Goal: Information Seeking & Learning: Learn about a topic

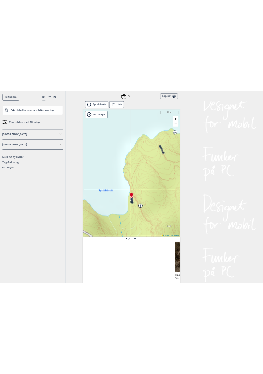
scroll to position [0, 245]
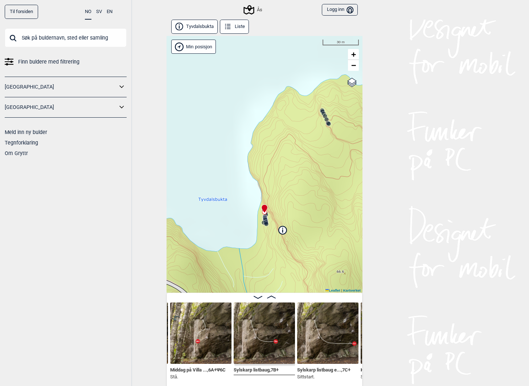
click at [279, 330] on img at bounding box center [264, 332] width 61 height 61
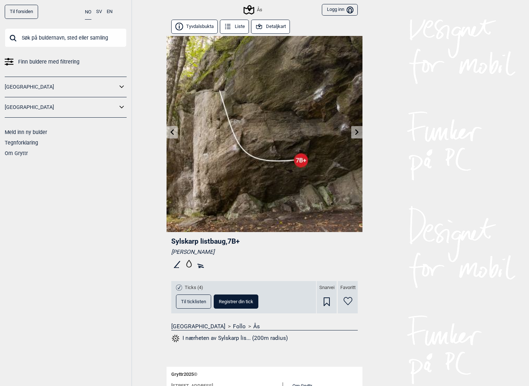
click at [201, 264] on icon at bounding box center [201, 264] width 12 height 12
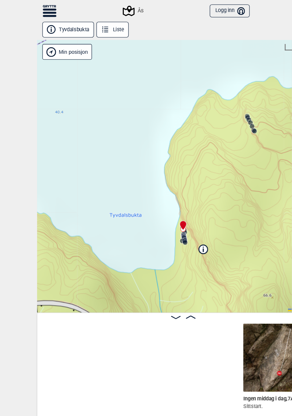
scroll to position [0, 212]
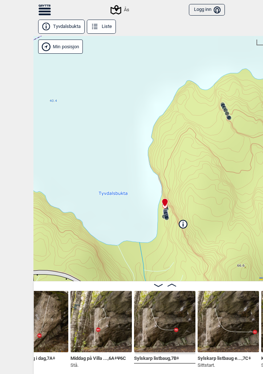
click at [207, 9] on button "Logg inn Bruker" at bounding box center [207, 10] width 36 height 12
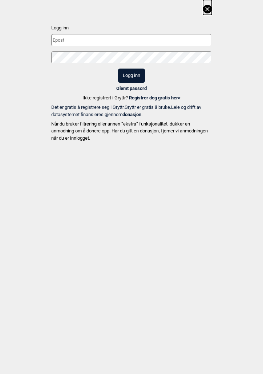
type input "[EMAIL_ADDRESS][DOMAIN_NAME]"
click at [122, 45] on input "[EMAIL_ADDRESS][DOMAIN_NAME]" at bounding box center [131, 40] width 160 height 13
click at [230, 72] on div "Logg inn [EMAIL_ADDRESS][DOMAIN_NAME] Logg inn Glemt passord Ikke registrert i …" at bounding box center [131, 72] width 263 height 144
click at [137, 73] on button "Logg inn" at bounding box center [131, 76] width 27 height 14
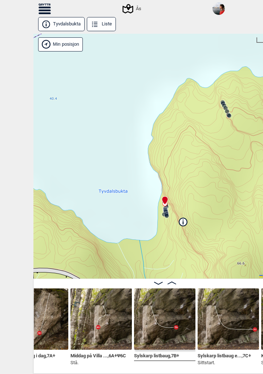
click at [40, 10] on icon at bounding box center [44, 10] width 12 height 2
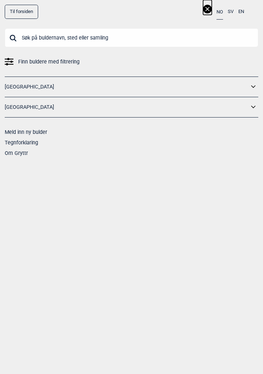
click at [36, 41] on input "text" at bounding box center [131, 37] width 253 height 19
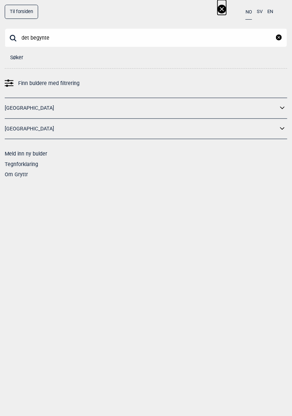
scroll to position [0, 214]
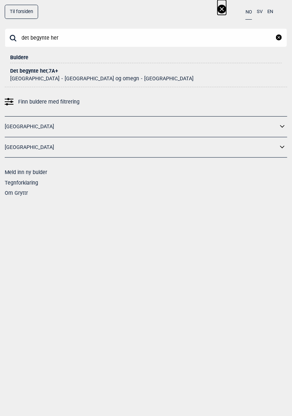
type input "det begynte her"
click at [32, 68] on div "Det begynte her , 7A+" at bounding box center [146, 70] width 272 height 5
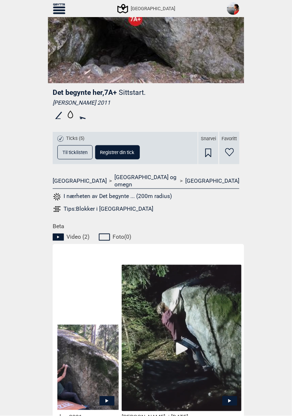
scroll to position [0, 61]
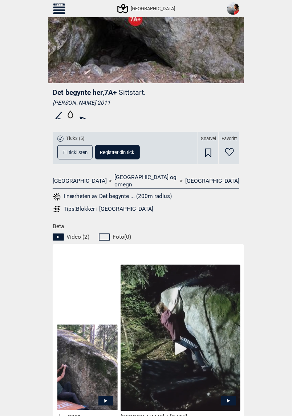
click at [177, 341] on img at bounding box center [181, 338] width 120 height 147
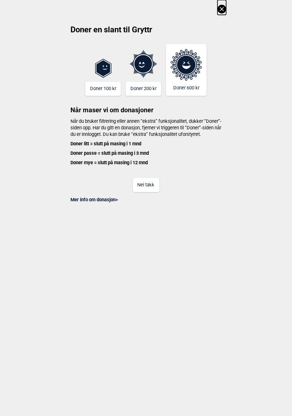
click at [150, 192] on button "Nei takk" at bounding box center [146, 185] width 27 height 14
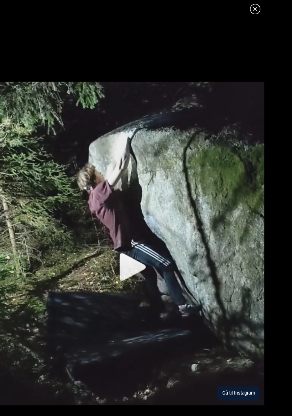
click at [256, 9] on icon at bounding box center [255, 9] width 9 height 9
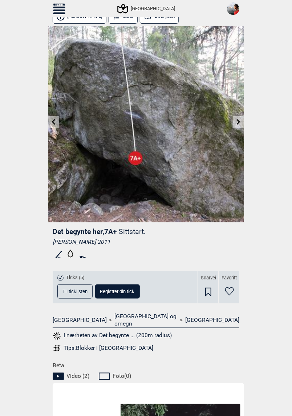
scroll to position [0, 0]
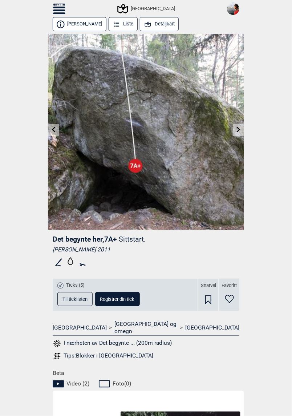
click at [59, 7] on icon at bounding box center [59, 8] width 12 height 2
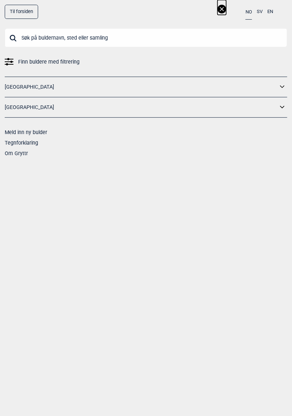
click at [86, 41] on input "text" at bounding box center [146, 37] width 282 height 19
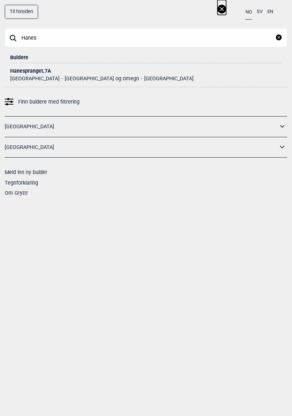
type input "Hanes"
click at [17, 69] on div "Hanespranget , 7A" at bounding box center [146, 70] width 272 height 5
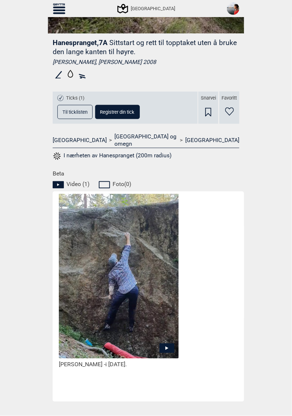
scroll to position [222, 0]
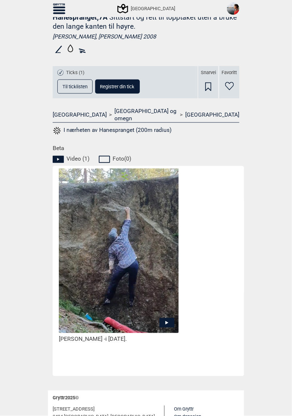
click at [166, 318] on icon at bounding box center [166, 322] width 15 height 9
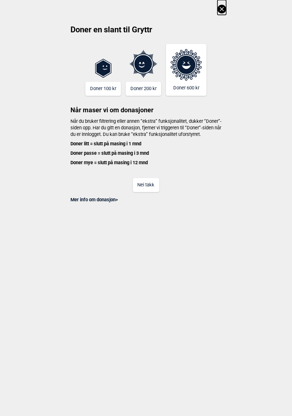
click at [150, 192] on button "Nei takk" at bounding box center [146, 185] width 27 height 14
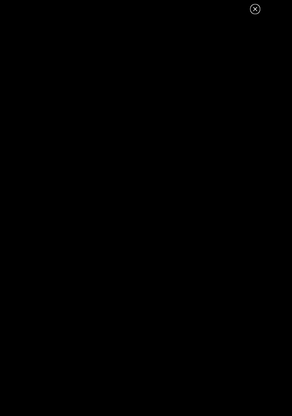
click at [256, 10] on icon at bounding box center [255, 9] width 4 height 4
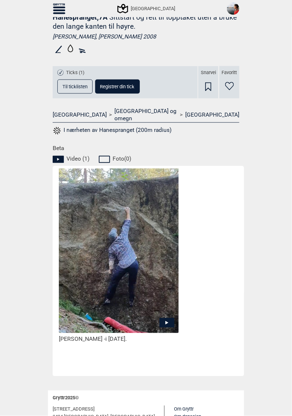
click at [77, 85] on span "Til ticklisten" at bounding box center [74, 86] width 25 height 5
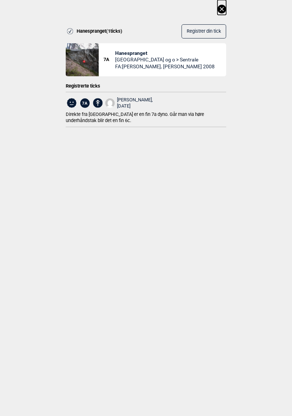
click at [138, 53] on span "Hanespranget" at bounding box center [164, 53] width 99 height 7
click at [220, 11] on icon at bounding box center [221, 9] width 9 height 9
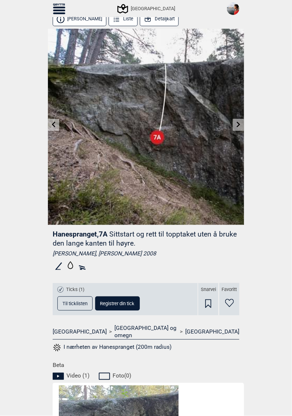
scroll to position [0, 0]
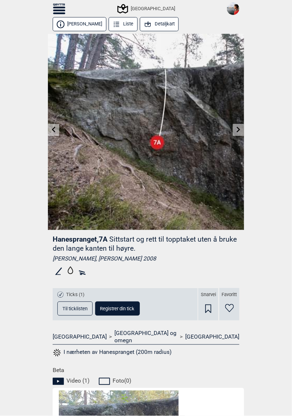
click at [56, 8] on icon at bounding box center [59, 8] width 12 height 11
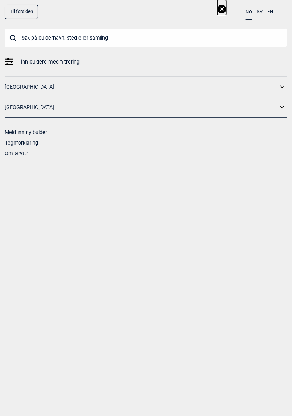
click at [67, 38] on input "text" at bounding box center [146, 37] width 282 height 19
type input "Lommekniven"
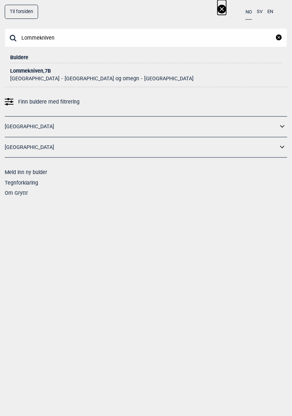
click at [33, 69] on div "Lommekniven , 7B" at bounding box center [146, 70] width 272 height 5
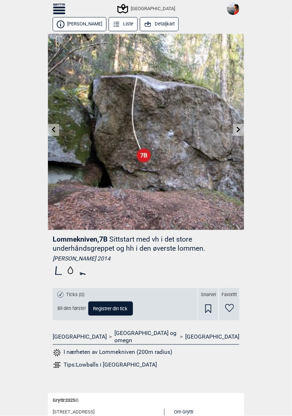
click at [63, 12] on icon at bounding box center [59, 8] width 12 height 11
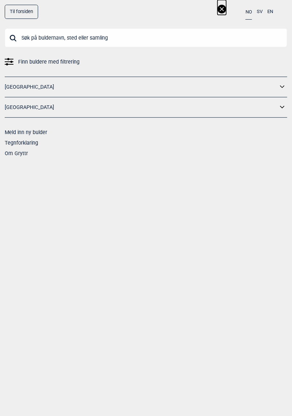
click at [44, 60] on span "Finn buldere med filtrering" at bounding box center [48, 62] width 61 height 11
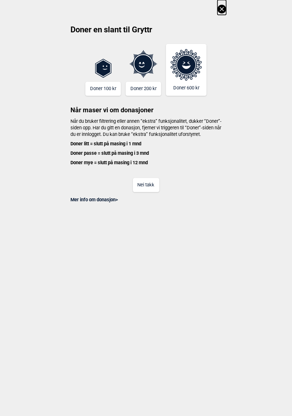
click at [152, 187] on button "Nei takk" at bounding box center [146, 185] width 27 height 14
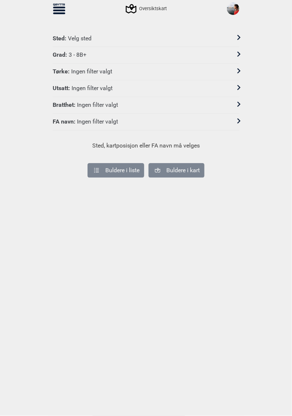
click at [88, 37] on div "Velg sted" at bounding box center [80, 39] width 24 height 8
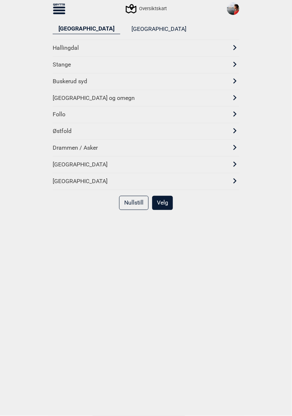
click at [68, 95] on div "[GEOGRAPHIC_DATA] og omegn" at bounding box center [140, 98] width 174 height 8
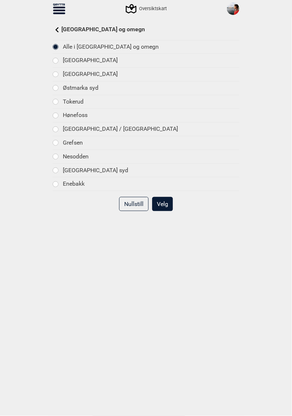
click at [159, 202] on button "Velg" at bounding box center [162, 204] width 21 height 14
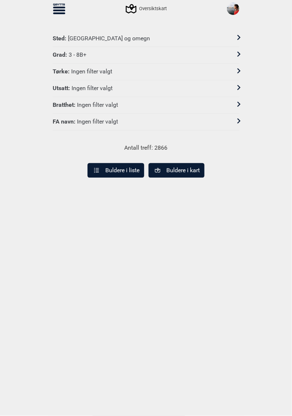
click at [95, 56] on div "Grad : 3 - 8B+" at bounding box center [141, 55] width 177 height 8
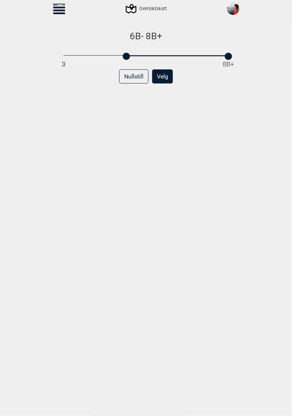
drag, startPoint x: 65, startPoint y: 55, endPoint x: 125, endPoint y: 60, distance: 60.1
click at [125, 60] on div "6B - 8B+ 3 8B+ Nullstill Velg" at bounding box center [146, 229] width 187 height 398
drag, startPoint x: 126, startPoint y: 56, endPoint x: 164, endPoint y: 60, distance: 37.5
click at [164, 60] on div at bounding box center [165, 56] width 7 height 7
click at [162, 58] on div "3 8B+" at bounding box center [146, 55] width 165 height 5
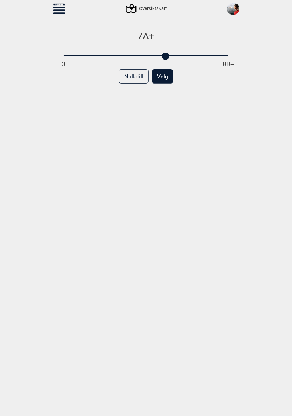
drag, startPoint x: 229, startPoint y: 55, endPoint x: 166, endPoint y: 55, distance: 62.4
click at [166, 55] on div at bounding box center [165, 56] width 7 height 7
click at [164, 77] on button "Velg" at bounding box center [162, 76] width 21 height 14
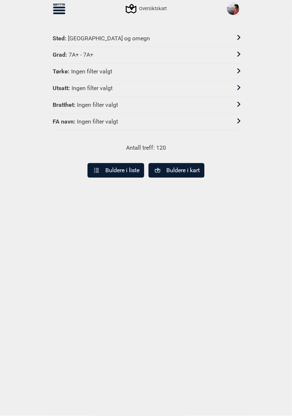
click at [107, 69] on div "Ingen filter valgt" at bounding box center [91, 72] width 41 height 8
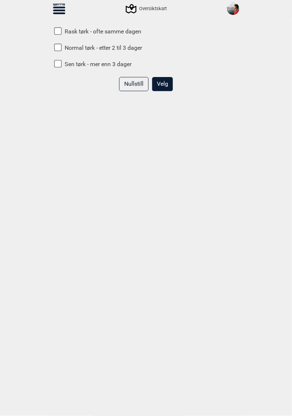
click at [57, 33] on input "Rask tørk - ofte samme dagen" at bounding box center [58, 32] width 8 height 8
checkbox input "true"
click at [161, 85] on button "Velg" at bounding box center [162, 84] width 21 height 14
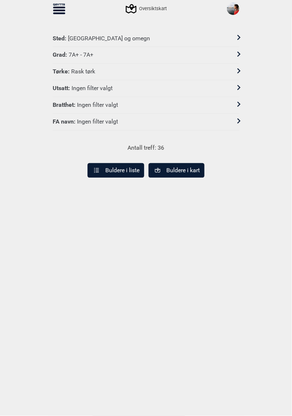
click at [98, 86] on div "Ingen filter valgt" at bounding box center [92, 89] width 41 height 8
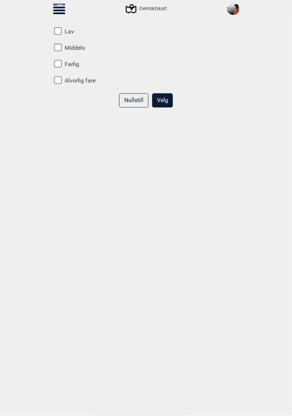
click at [60, 30] on input "Lav" at bounding box center [58, 32] width 8 height 8
checkbox input "true"
click at [166, 102] on button "Velg" at bounding box center [162, 100] width 21 height 14
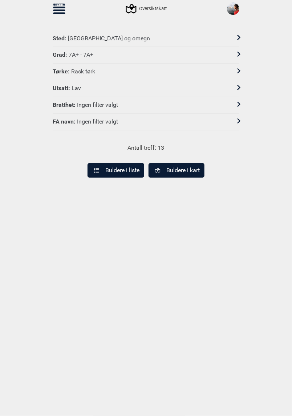
click at [85, 101] on div "Ingen filter valgt" at bounding box center [97, 105] width 41 height 8
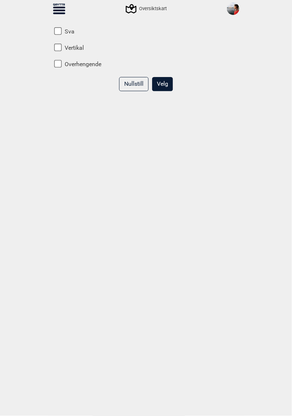
click at [57, 47] on input "Vertikal" at bounding box center [58, 48] width 8 height 8
checkbox input "true"
click at [57, 64] on input "Overhengende" at bounding box center [58, 64] width 8 height 8
checkbox input "true"
click at [164, 83] on button "Velg" at bounding box center [162, 84] width 21 height 14
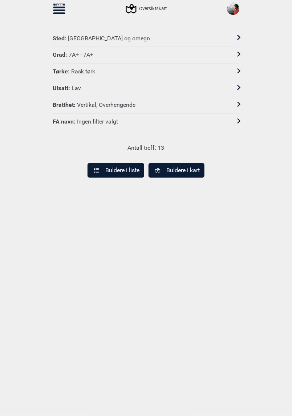
click at [110, 122] on div "Ingen filter valgt" at bounding box center [97, 122] width 41 height 8
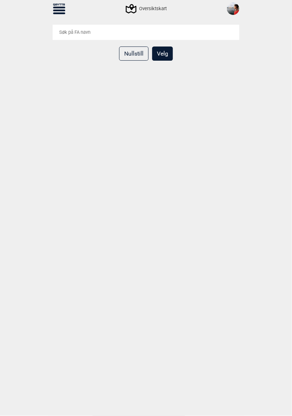
click at [99, 91] on div "Nullstill Velg" at bounding box center [146, 224] width 187 height 398
click at [129, 54] on button "Nullstill" at bounding box center [133, 53] width 29 height 14
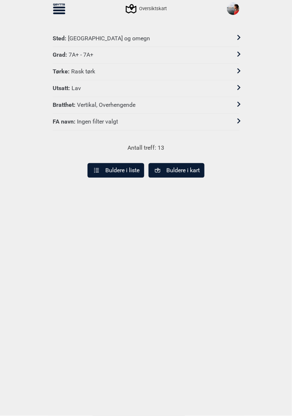
click at [127, 164] on button "Buldere i liste" at bounding box center [116, 170] width 57 height 15
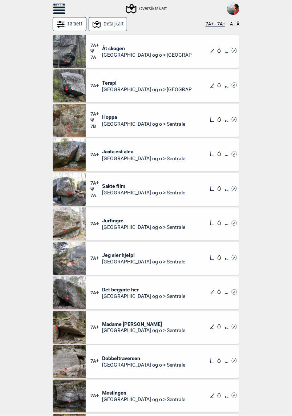
click at [264, 64] on div "Til forsiden NO SV EN Finn buldere med filtrering [GEOGRAPHIC_DATA] [GEOGRAPHIC…" at bounding box center [146, 208] width 292 height 416
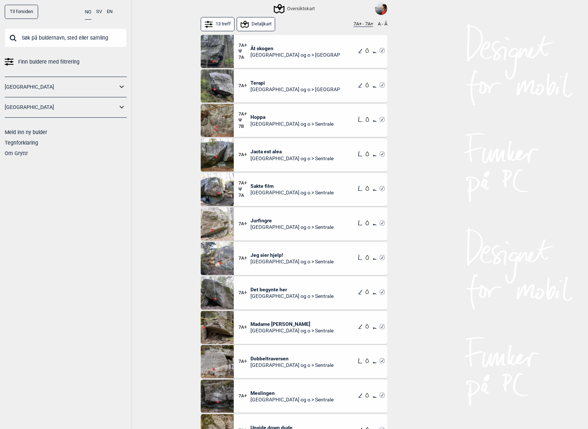
click at [261, 50] on span "Åt skogen" at bounding box center [296, 48] width 90 height 7
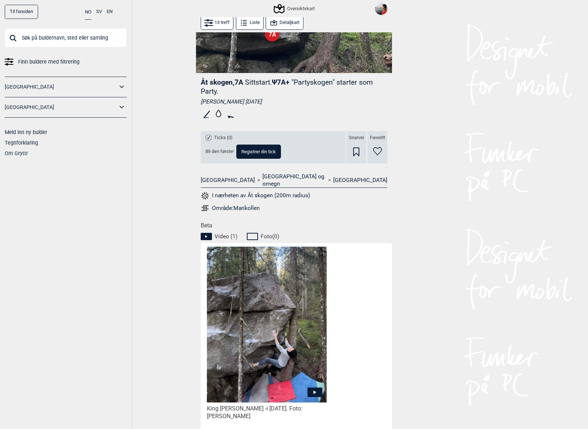
scroll to position [160, 0]
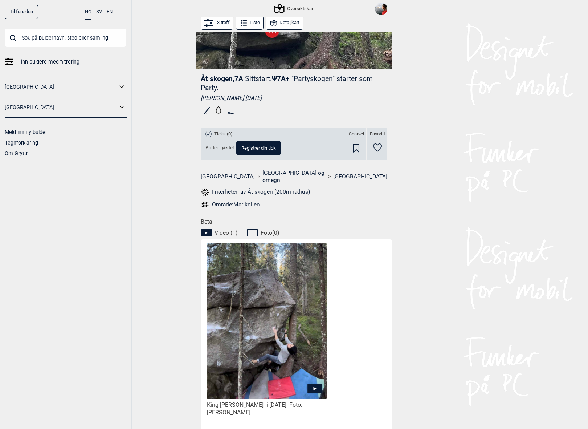
click at [315, 384] on icon at bounding box center [315, 388] width 15 height 9
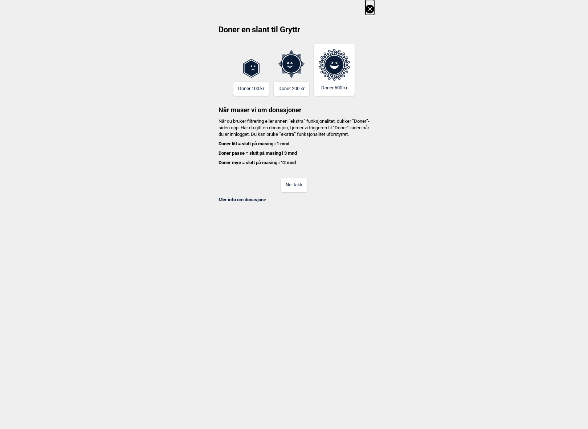
click at [298, 192] on button "Nei takk" at bounding box center [294, 185] width 27 height 14
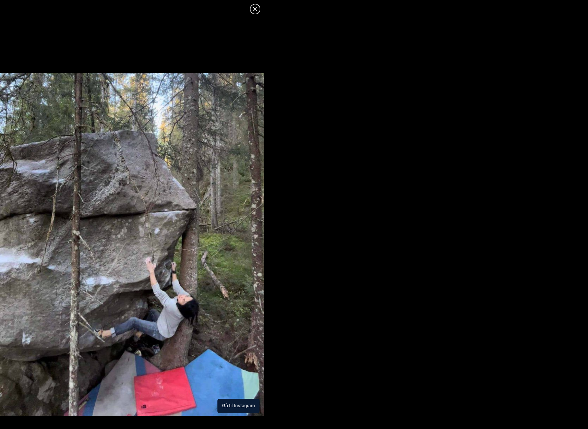
click at [238, 386] on button "Gå til Instagram" at bounding box center [238, 406] width 42 height 14
click at [256, 11] on icon at bounding box center [255, 9] width 9 height 9
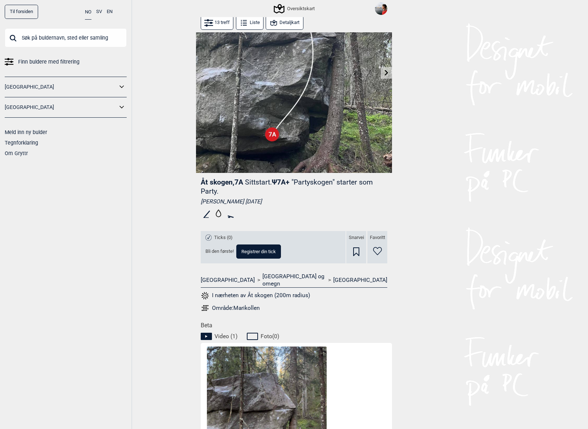
scroll to position [0, 0]
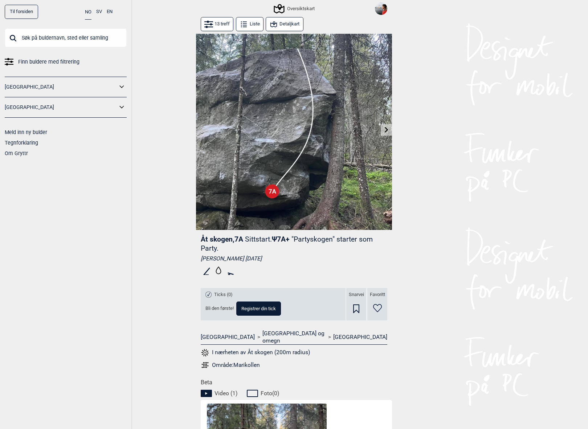
click at [389, 126] on button at bounding box center [386, 130] width 11 height 12
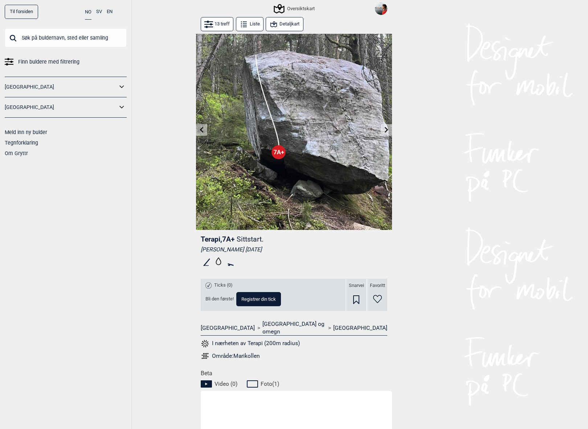
click at [389, 130] on icon at bounding box center [387, 130] width 6 height 6
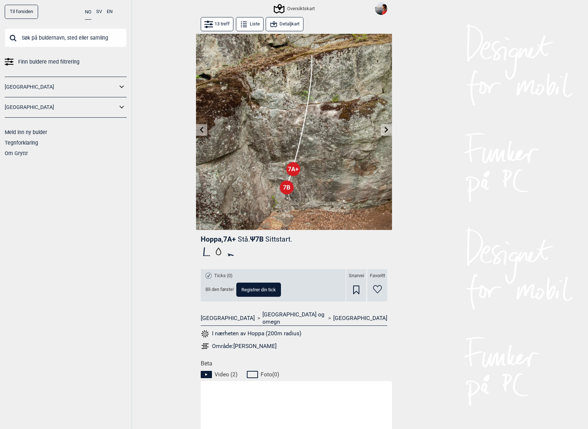
click at [202, 131] on icon at bounding box center [202, 130] width 4 height 6
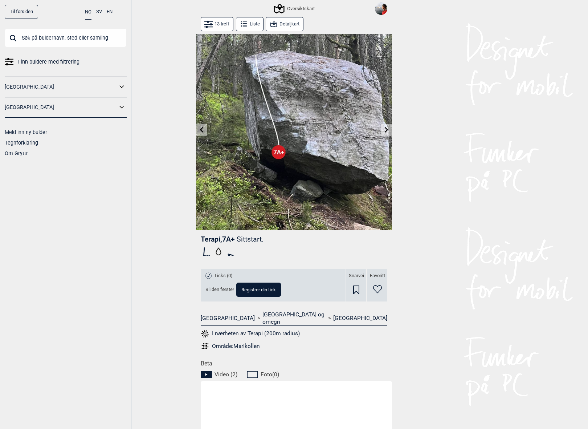
click at [202, 131] on icon at bounding box center [202, 130] width 4 height 6
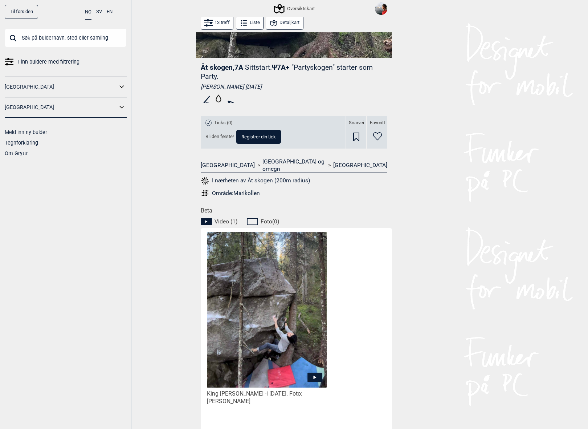
scroll to position [173, 0]
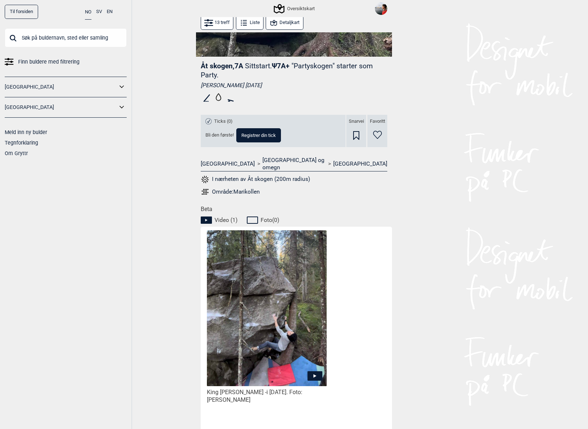
click at [319, 371] on icon at bounding box center [315, 375] width 15 height 9
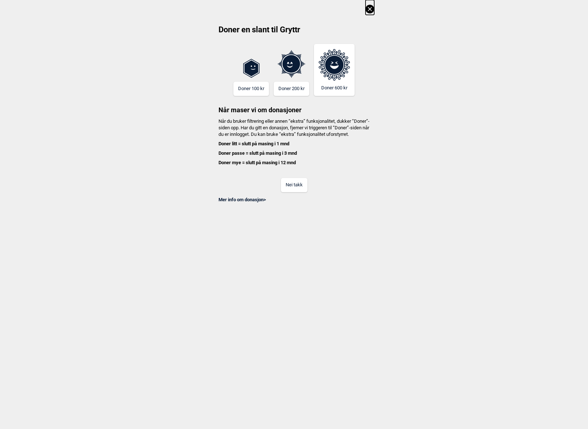
click at [296, 192] on button "Nei takk" at bounding box center [294, 185] width 27 height 14
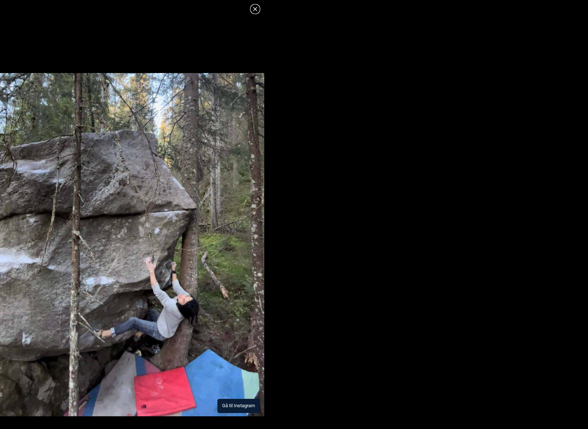
click at [226, 386] on button "Gå til Instagram" at bounding box center [238, 406] width 42 height 14
click at [256, 9] on icon at bounding box center [255, 9] width 9 height 9
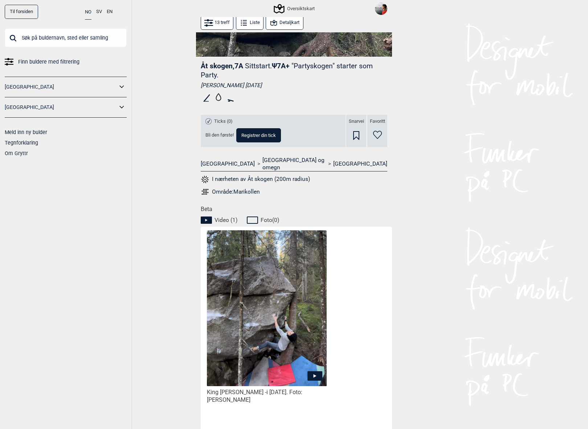
scroll to position [0, 0]
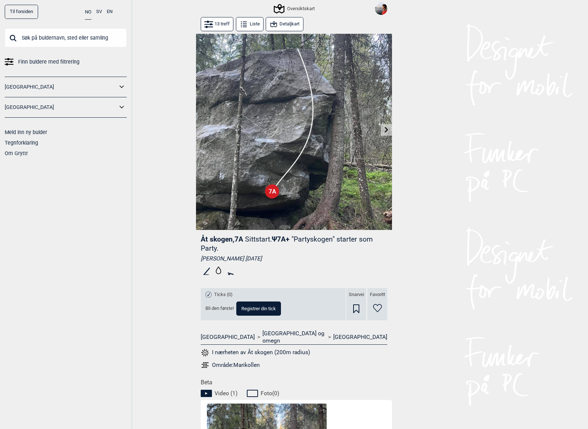
drag, startPoint x: 200, startPoint y: 239, endPoint x: 233, endPoint y: 240, distance: 33.0
click at [233, 240] on div "Åt skogen , 7A Sittstart. Ψ 7A+ "Partyskogen" starter som Party. [PERSON_NAME] …" at bounding box center [294, 304] width 196 height 149
copy span "Åt skogen"
click at [268, 262] on div "[PERSON_NAME] [DATE]" at bounding box center [294, 258] width 187 height 7
click at [268, 261] on div "[PERSON_NAME] [DATE]" at bounding box center [294, 258] width 187 height 7
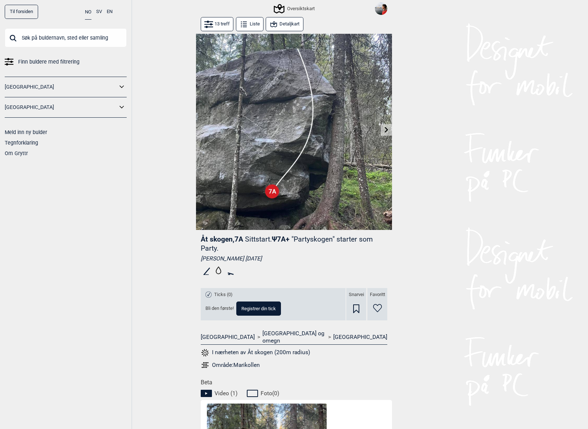
click at [268, 261] on div "[PERSON_NAME] [DATE]" at bounding box center [294, 258] width 187 height 7
click at [264, 260] on div "[PERSON_NAME] [DATE]" at bounding box center [294, 258] width 187 height 7
click at [290, 28] on button "Detaljkart" at bounding box center [284, 24] width 37 height 14
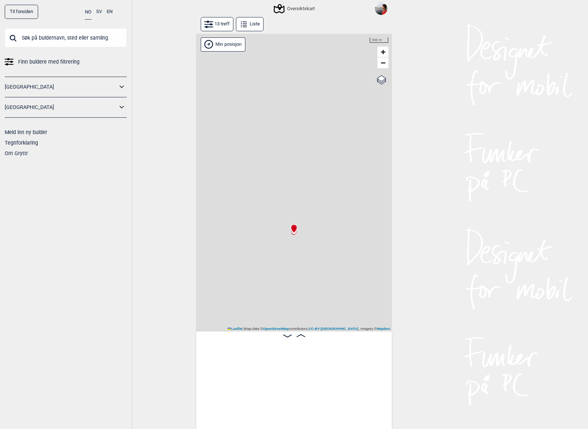
scroll to position [0, 57]
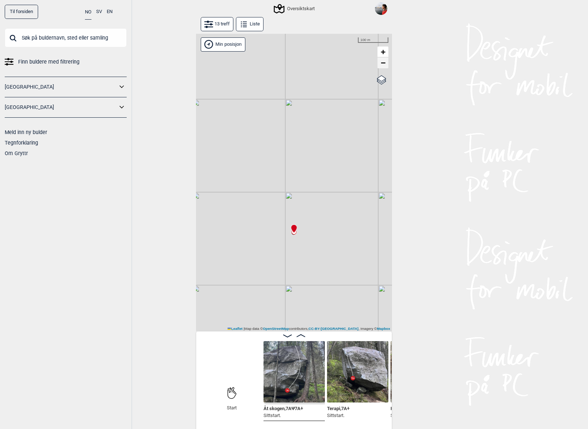
click at [386, 61] on link "−" at bounding box center [383, 62] width 11 height 11
drag, startPoint x: 319, startPoint y: 214, endPoint x: 317, endPoint y: 206, distance: 8.2
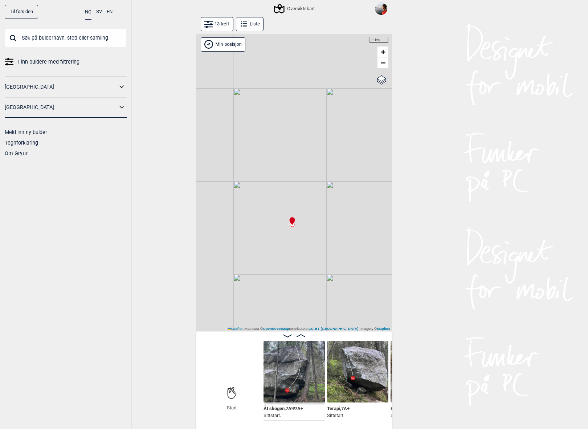
click at [317, 206] on div "Gol [GEOGRAPHIC_DATA] Kolomoen [GEOGRAPHIC_DATA] [GEOGRAPHIC_DATA][PERSON_NAME]…" at bounding box center [294, 183] width 196 height 298
click at [380, 66] on link "−" at bounding box center [383, 62] width 11 height 11
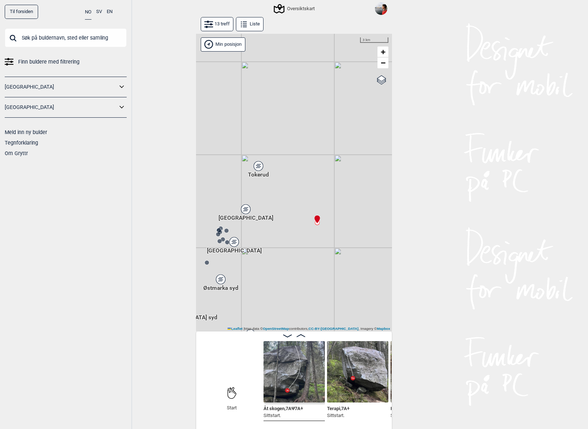
drag, startPoint x: 302, startPoint y: 173, endPoint x: 326, endPoint y: 167, distance: 24.9
click at [326, 167] on div "Gol [GEOGRAPHIC_DATA] Kolomoen [GEOGRAPHIC_DATA] [GEOGRAPHIC_DATA][PERSON_NAME]…" at bounding box center [294, 183] width 196 height 298
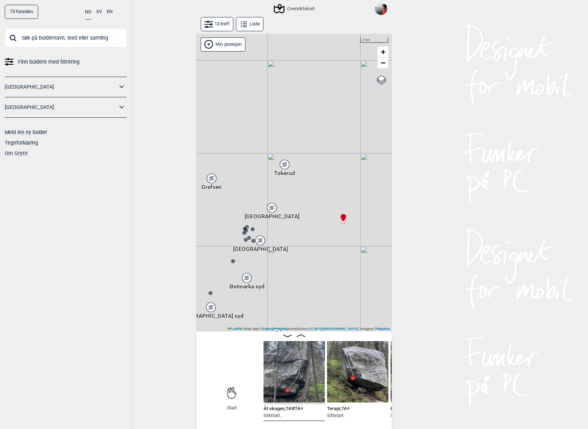
drag, startPoint x: 262, startPoint y: 193, endPoint x: 288, endPoint y: 192, distance: 26.2
click at [288, 192] on div "Gol [GEOGRAPHIC_DATA] Kolomoen [GEOGRAPHIC_DATA] [GEOGRAPHIC_DATA][PERSON_NAME]…" at bounding box center [294, 183] width 196 height 298
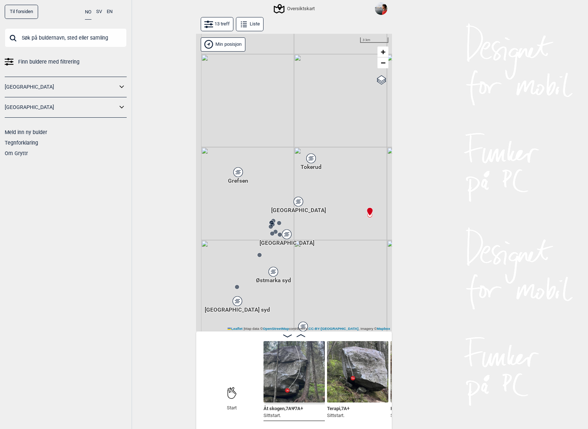
drag, startPoint x: 266, startPoint y: 187, endPoint x: 293, endPoint y: 180, distance: 27.2
click at [293, 180] on div "Gol [GEOGRAPHIC_DATA] Kolomoen [GEOGRAPHIC_DATA] [GEOGRAPHIC_DATA][PERSON_NAME]…" at bounding box center [294, 183] width 196 height 298
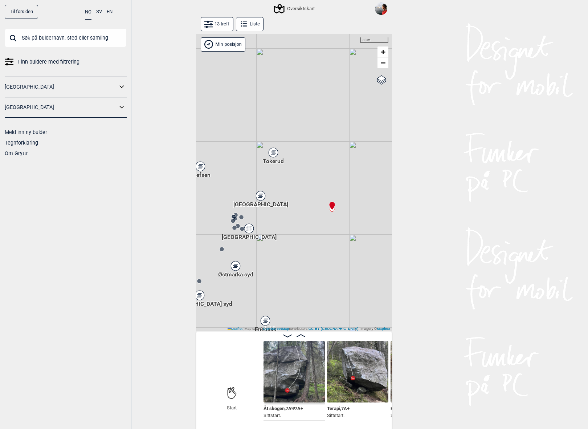
drag, startPoint x: 327, startPoint y: 208, endPoint x: 289, endPoint y: 202, distance: 38.9
click at [289, 202] on div "Gol [GEOGRAPHIC_DATA] Kolomoen [GEOGRAPHIC_DATA] [GEOGRAPHIC_DATA][PERSON_NAME]…" at bounding box center [294, 183] width 196 height 298
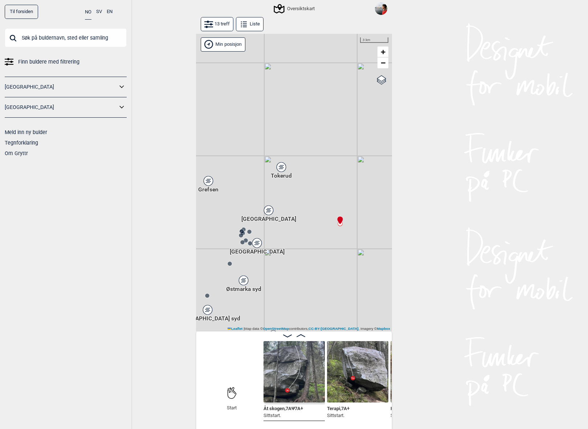
drag, startPoint x: 294, startPoint y: 254, endPoint x: 304, endPoint y: 269, distance: 18.1
click at [304, 269] on div "Gol [GEOGRAPHIC_DATA] Kolomoen [GEOGRAPHIC_DATA] [GEOGRAPHIC_DATA][PERSON_NAME]…" at bounding box center [294, 183] width 196 height 298
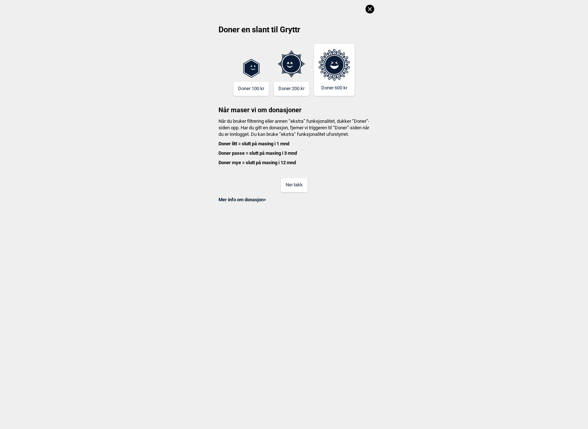
click at [369, 11] on icon at bounding box center [370, 9] width 9 height 9
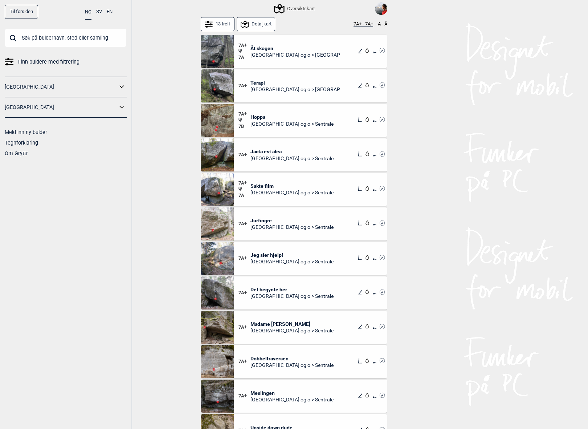
click at [274, 150] on span "Jacta est alea" at bounding box center [292, 151] width 83 height 7
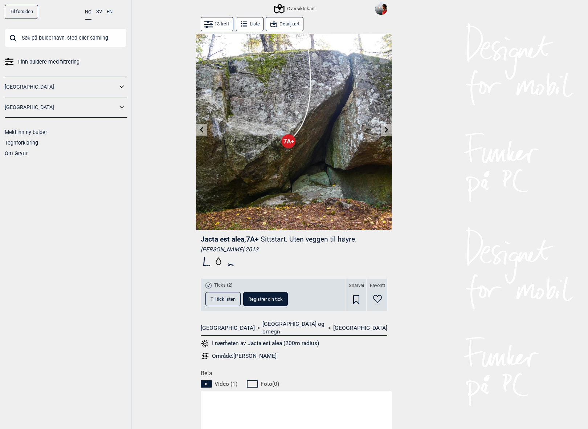
click at [288, 29] on button "Detaljkart" at bounding box center [284, 24] width 37 height 14
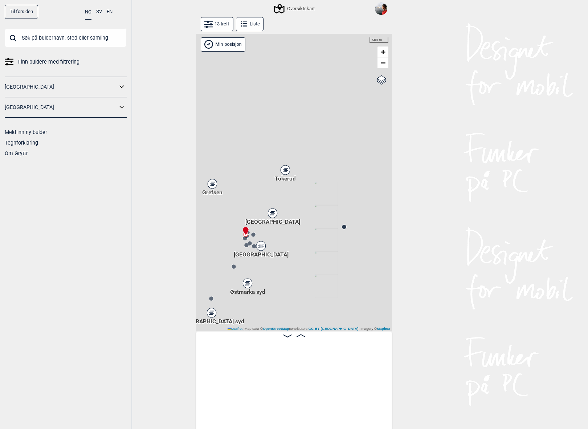
scroll to position [0, 245]
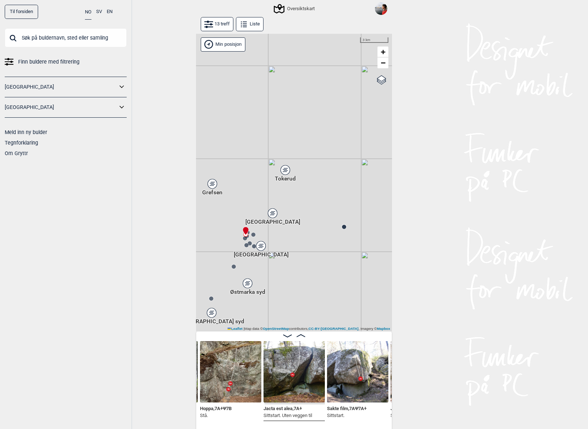
click at [246, 21] on icon at bounding box center [245, 21] width 4 height 1
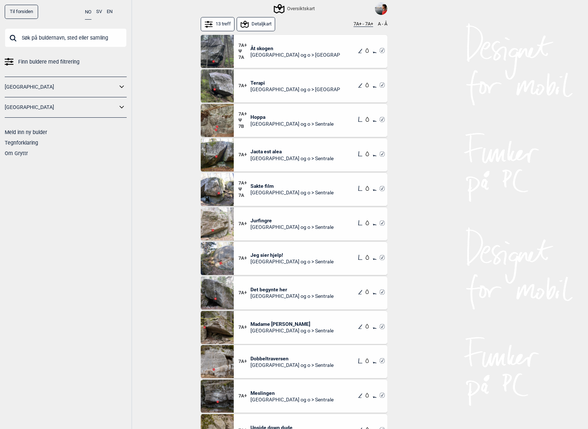
click at [269, 149] on span "Jacta est alea" at bounding box center [292, 151] width 83 height 7
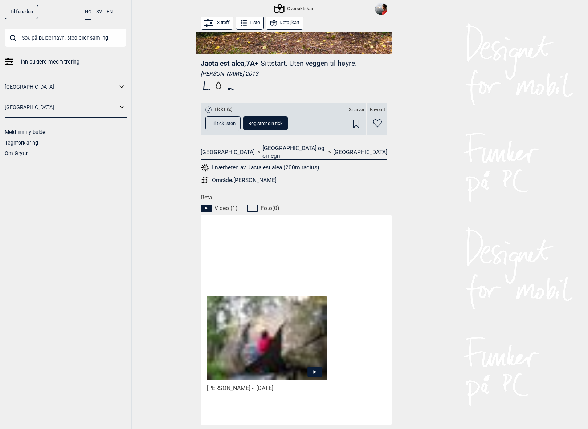
scroll to position [247, 0]
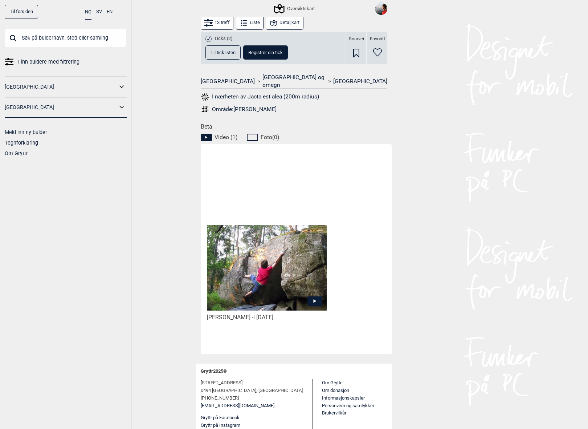
click at [314, 299] on icon at bounding box center [315, 301] width 3 height 4
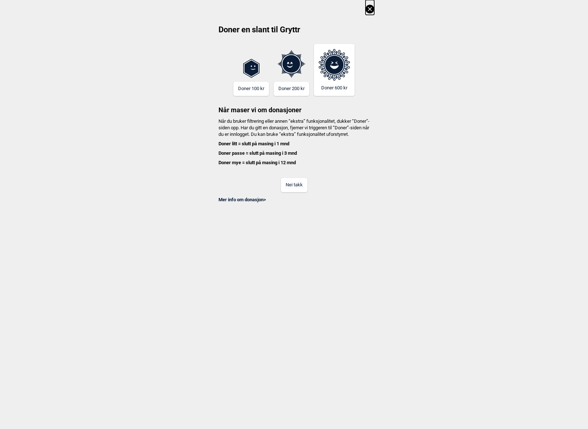
click at [297, 190] on button "Nei takk" at bounding box center [294, 185] width 27 height 14
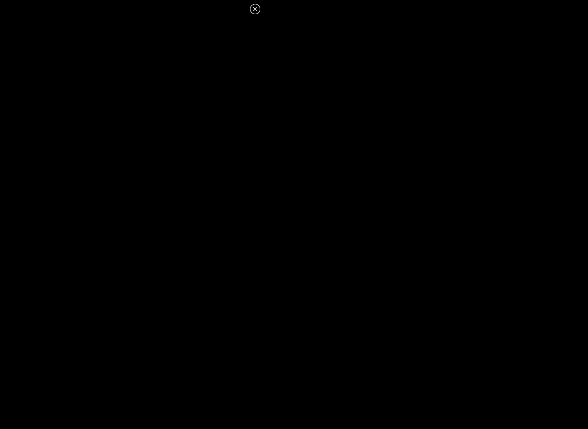
click at [256, 8] on icon at bounding box center [255, 9] width 4 height 4
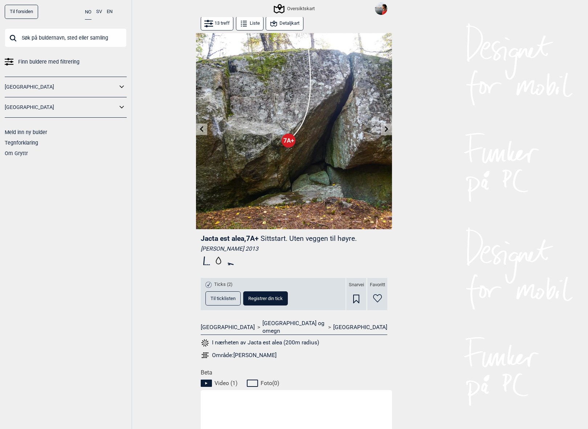
scroll to position [0, 0]
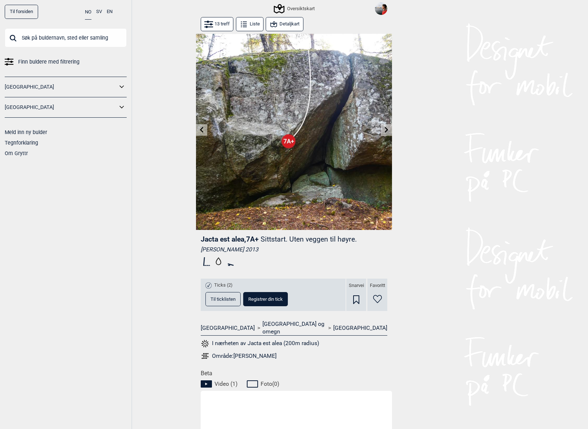
click at [220, 305] on button "Til ticklisten" at bounding box center [223, 299] width 35 height 14
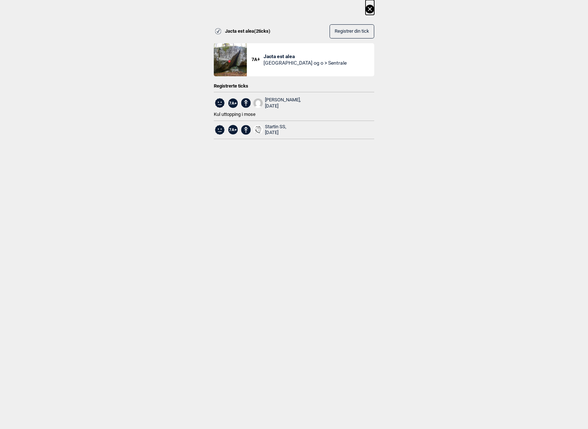
click at [369, 11] on icon at bounding box center [370, 9] width 9 height 9
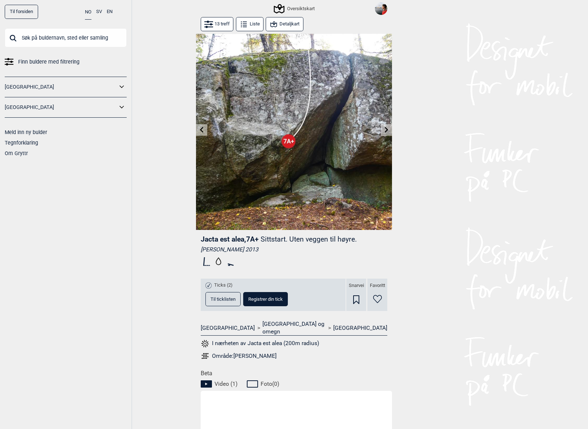
click at [384, 133] on button at bounding box center [386, 130] width 11 height 12
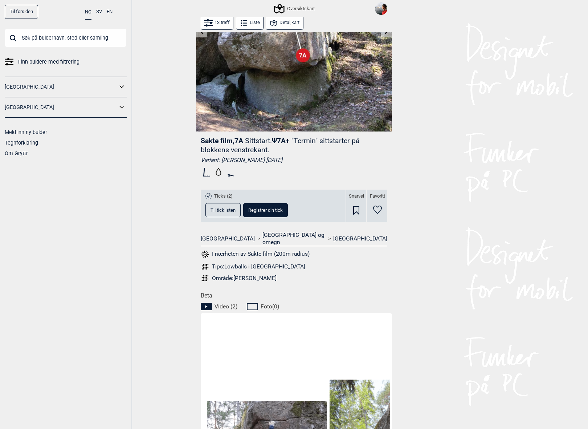
scroll to position [16, 0]
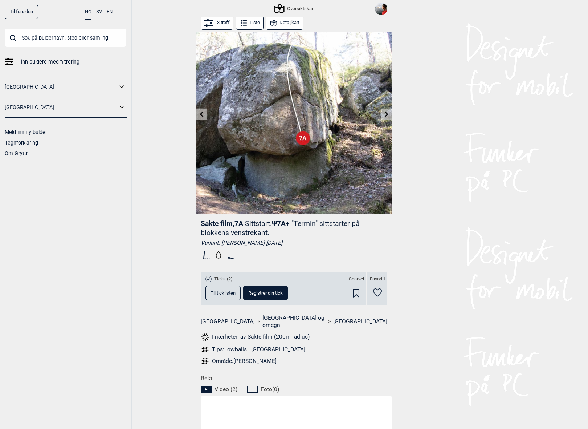
click at [386, 114] on icon at bounding box center [387, 114] width 4 height 6
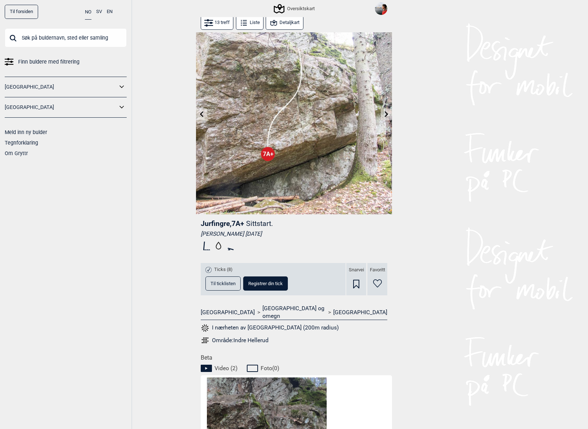
click at [205, 115] on button at bounding box center [201, 115] width 11 height 12
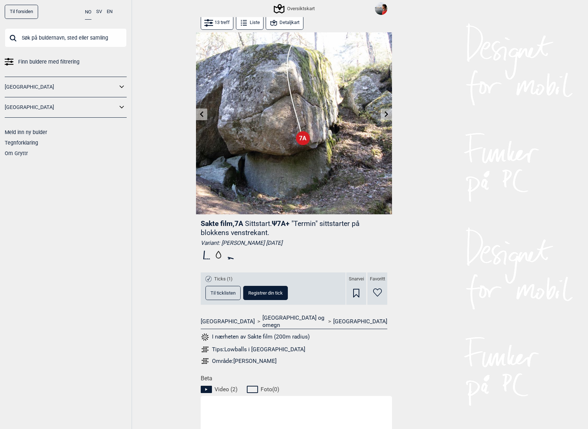
click at [390, 114] on button at bounding box center [386, 115] width 11 height 12
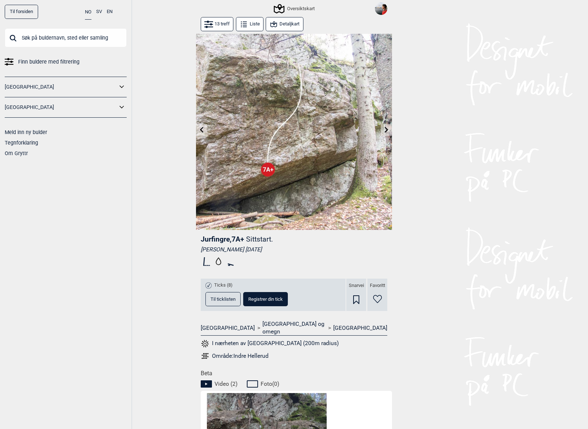
drag, startPoint x: 201, startPoint y: 241, endPoint x: 229, endPoint y: 242, distance: 28.3
click at [229, 242] on span "Jurfingre , 7A+" at bounding box center [223, 239] width 44 height 8
copy span "Jurfingre"
click at [293, 25] on button "Detaljkart" at bounding box center [284, 24] width 37 height 14
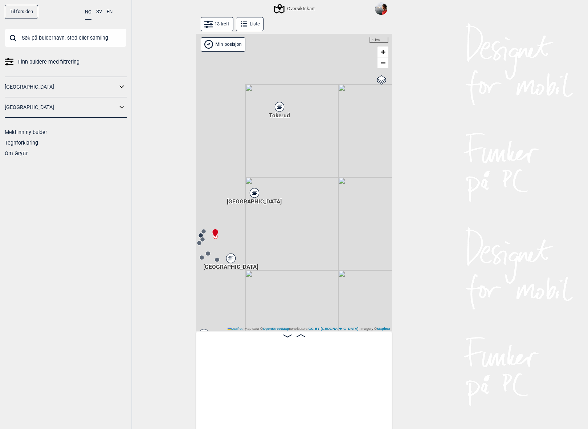
scroll to position [0, 367]
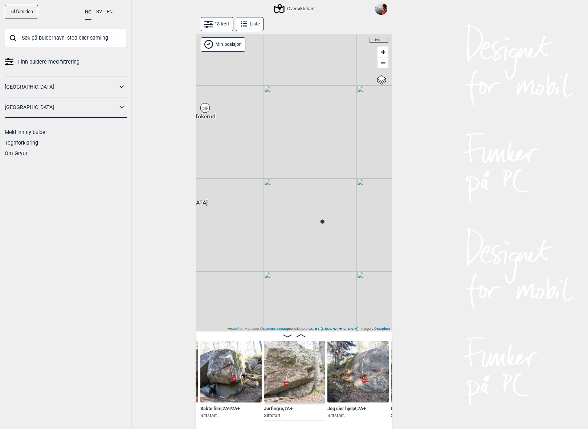
drag, startPoint x: 286, startPoint y: 232, endPoint x: 220, endPoint y: 233, distance: 66.8
click at [220, 233] on div "Gol [GEOGRAPHIC_DATA] Kolomoen [GEOGRAPHIC_DATA] [GEOGRAPHIC_DATA][PERSON_NAME]…" at bounding box center [294, 183] width 196 height 298
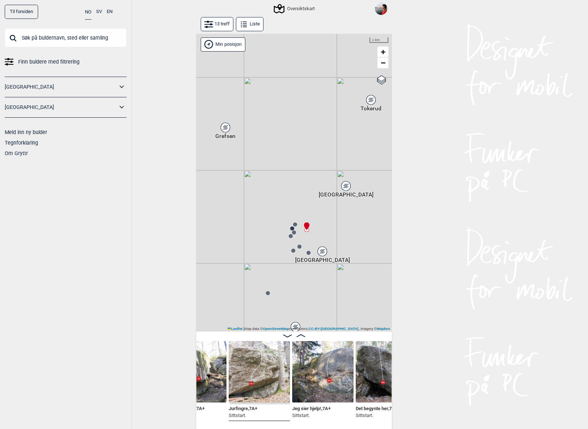
scroll to position [0, 404]
click at [320, 374] on img at bounding box center [323, 371] width 61 height 61
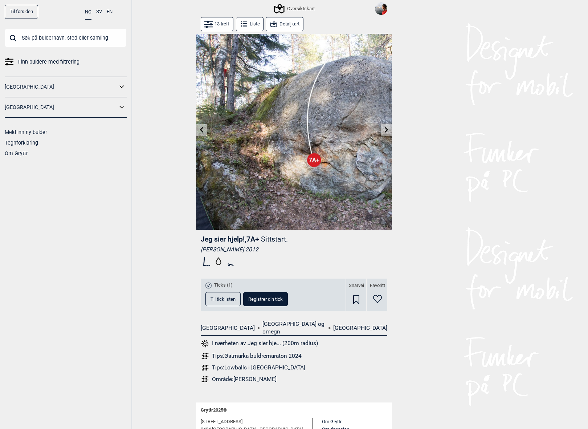
click at [211, 300] on span "Til ticklisten" at bounding box center [223, 299] width 25 height 5
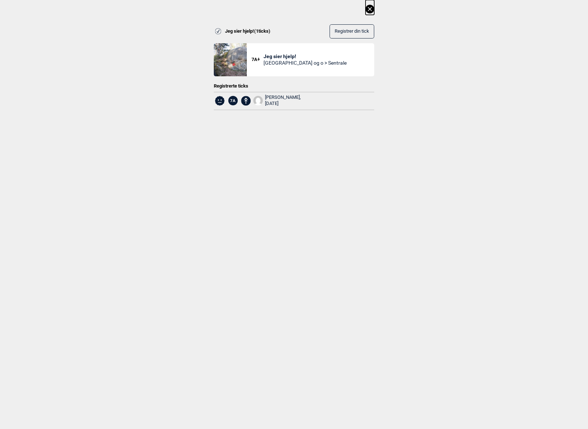
click at [370, 11] on icon at bounding box center [370, 9] width 9 height 9
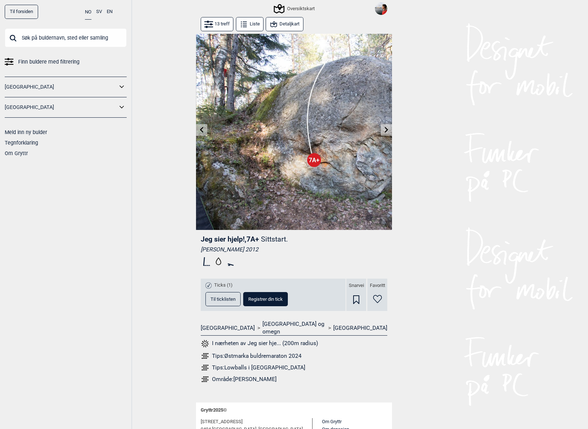
click at [269, 23] on icon at bounding box center [273, 24] width 9 height 9
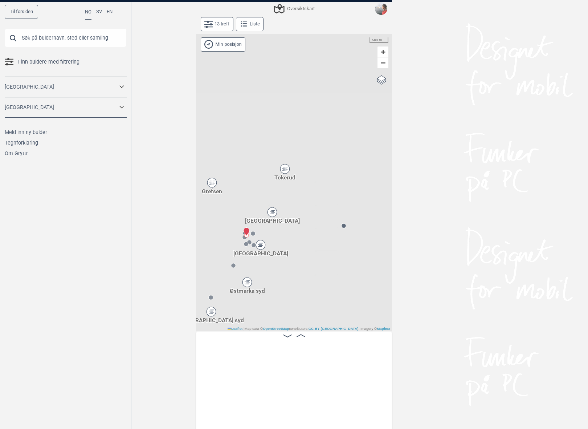
scroll to position [0, 429]
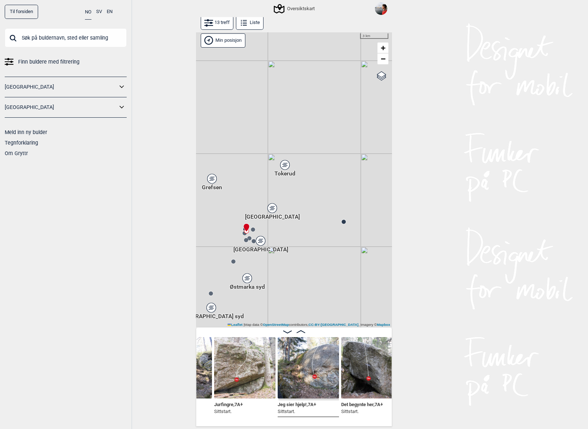
scroll to position [0, 414]
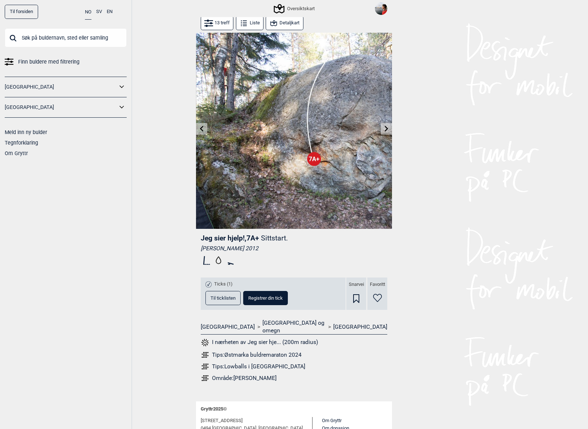
scroll to position [4, 0]
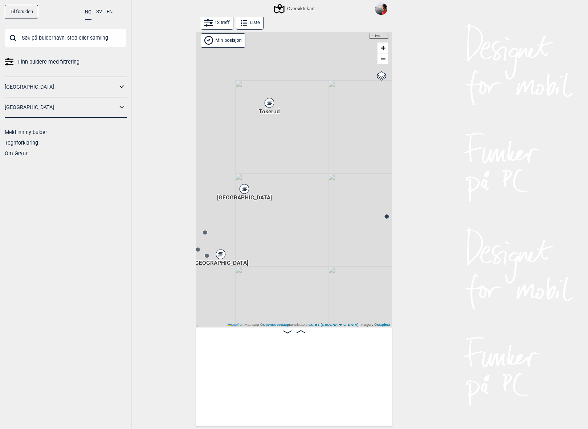
scroll to position [0, 367]
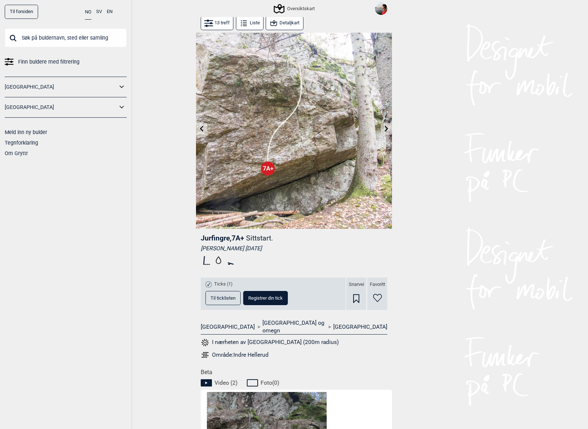
scroll to position [4, 0]
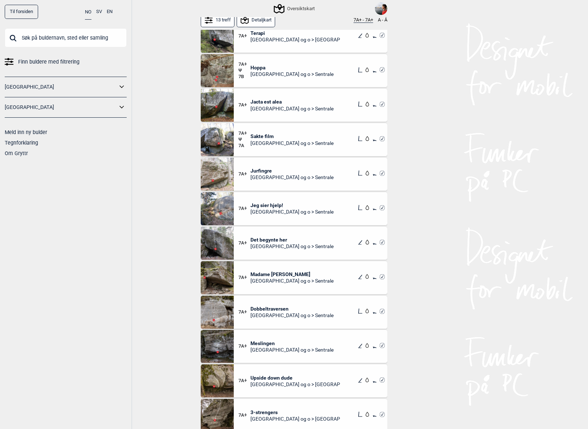
scroll to position [47, 0]
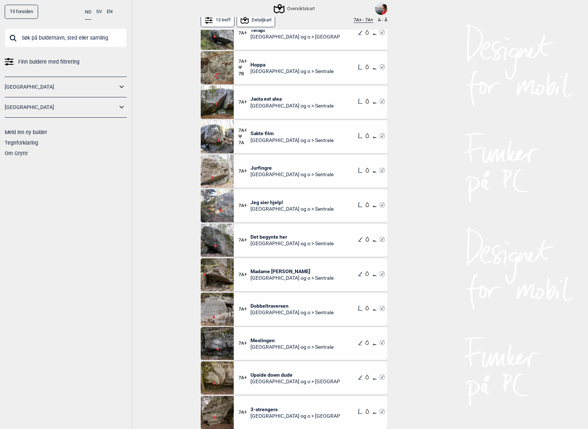
click at [270, 272] on span "Madame [PERSON_NAME]" at bounding box center [292, 271] width 83 height 7
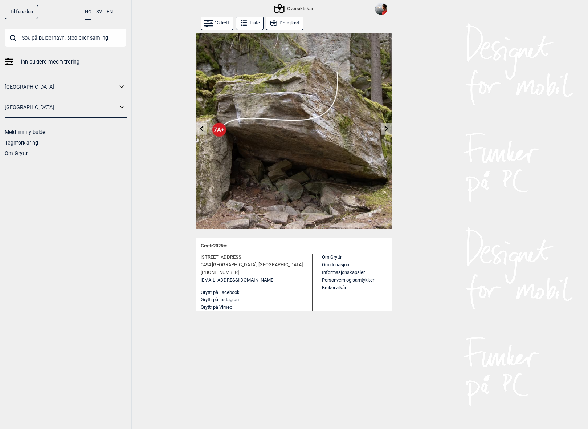
scroll to position [4, 0]
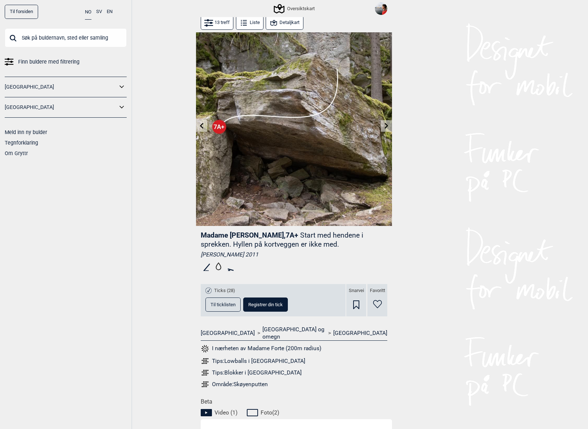
click at [59, 40] on input "text" at bounding box center [66, 37] width 122 height 19
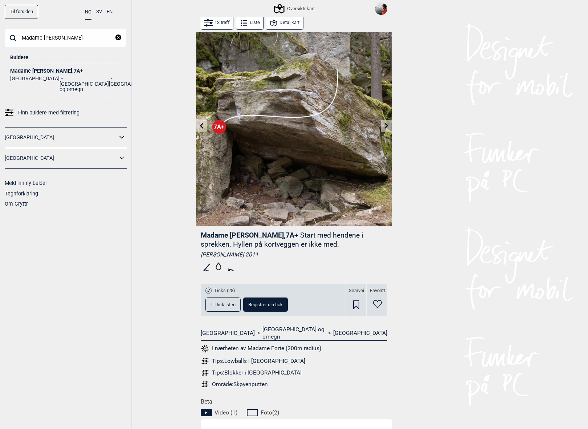
type input "Madame [PERSON_NAME]"
click at [29, 71] on div "Madame Forte , 7A+" at bounding box center [65, 70] width 111 height 5
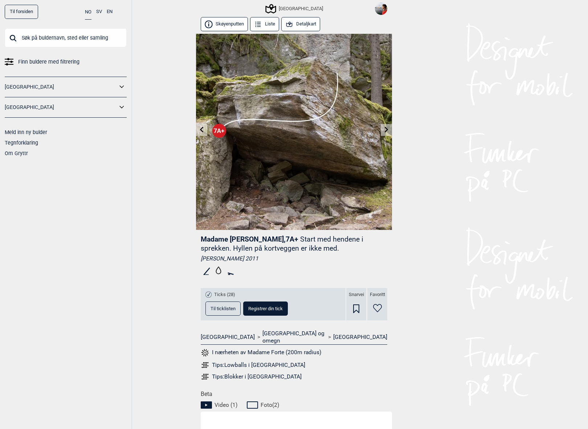
click at [300, 27] on button "Detaljkart" at bounding box center [300, 24] width 39 height 14
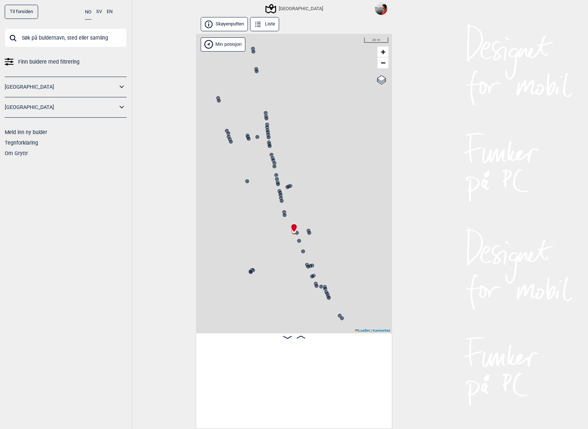
scroll to position [0, 9265]
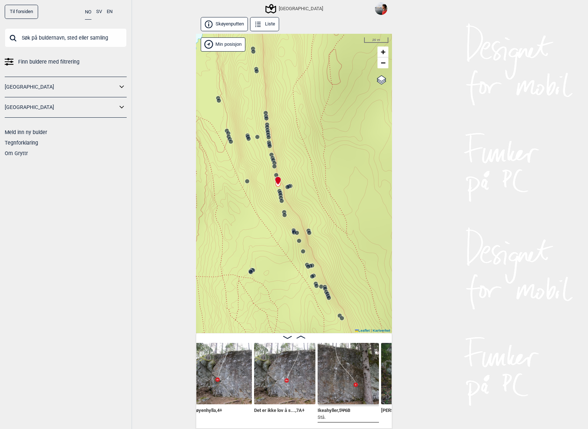
scroll to position [0, 8467]
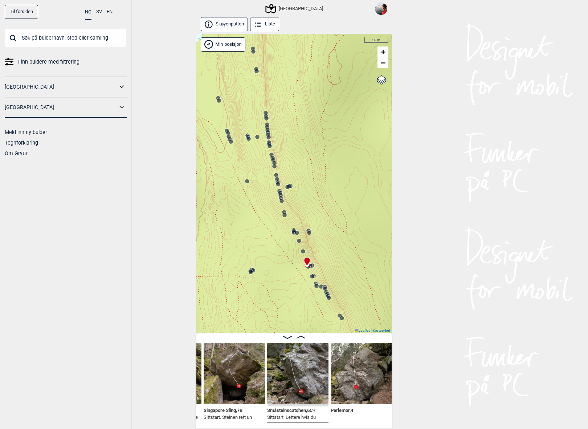
scroll to position [0, 9770]
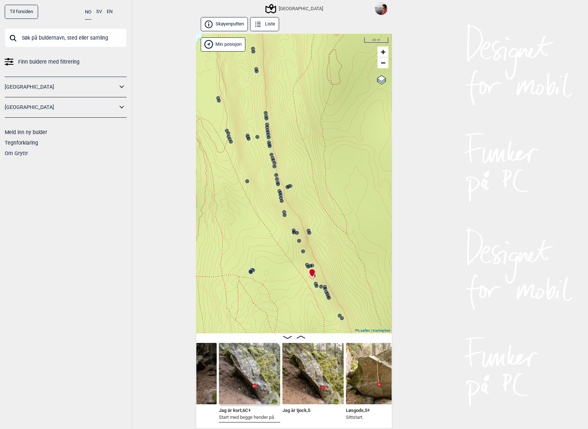
scroll to position [0, 10079]
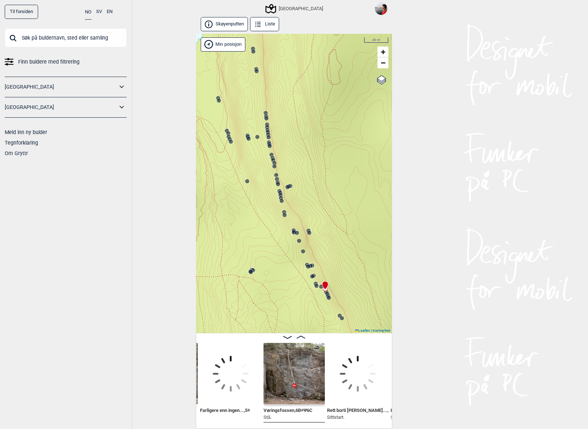
scroll to position [0, 10512]
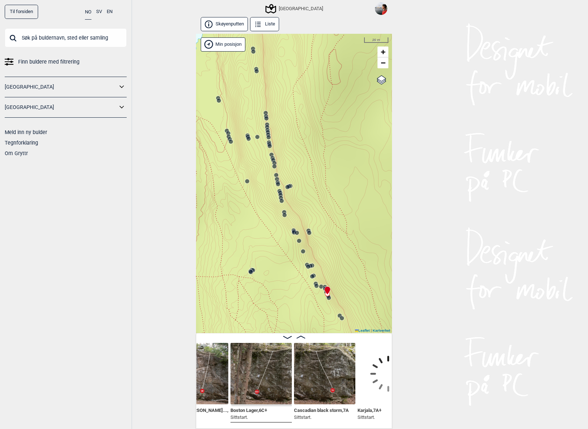
scroll to position [0, 10618]
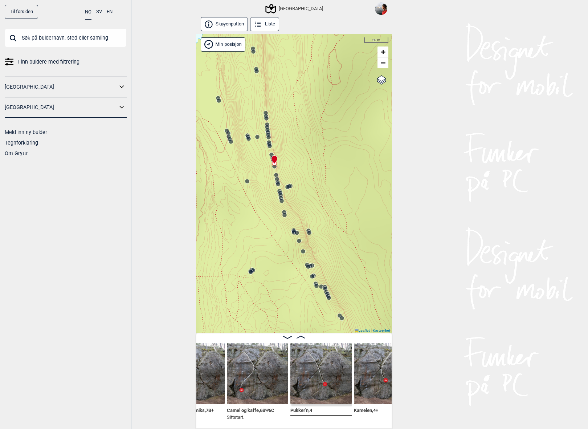
scroll to position [0, 8175]
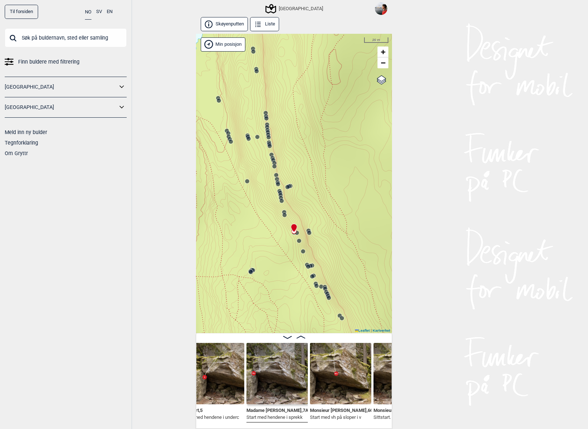
scroll to position [0, 9358]
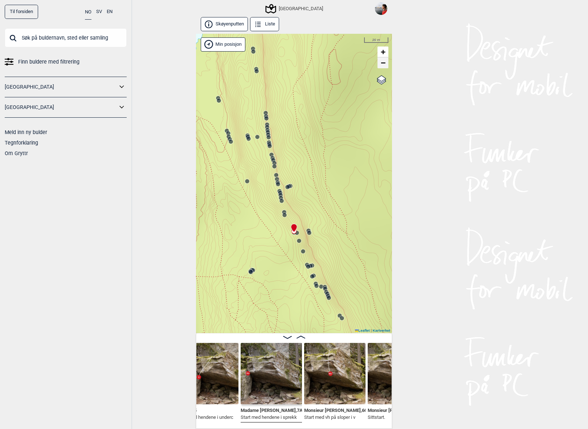
click at [383, 63] on span "−" at bounding box center [383, 62] width 5 height 9
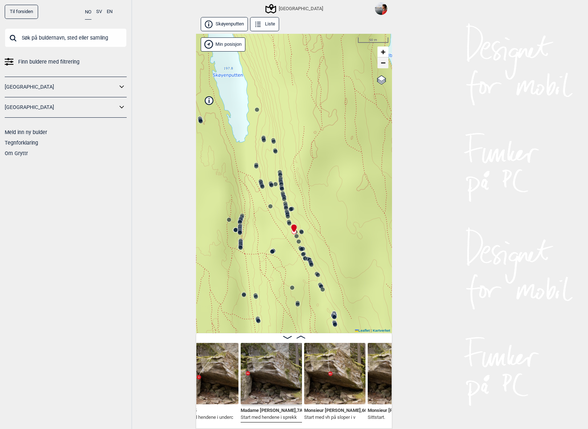
click at [383, 64] on span "−" at bounding box center [383, 62] width 5 height 9
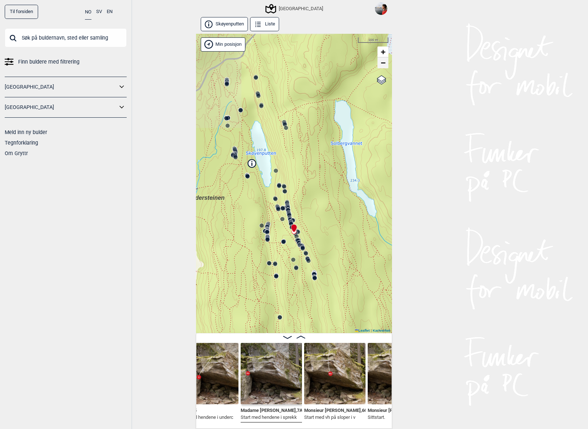
click at [383, 64] on span "−" at bounding box center [383, 62] width 5 height 9
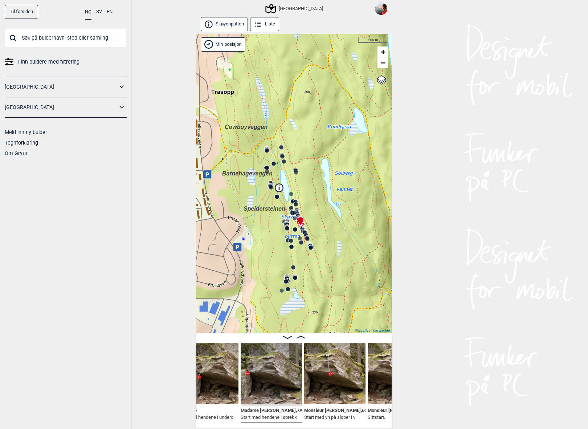
drag, startPoint x: 318, startPoint y: 197, endPoint x: 324, endPoint y: 190, distance: 9.8
click at [324, 190] on div "Speidersteinen Barnehageveggen Cowboyveggen Bølerveggen Sentrale Østmarka" at bounding box center [294, 183] width 196 height 299
click at [269, 375] on img at bounding box center [271, 373] width 61 height 61
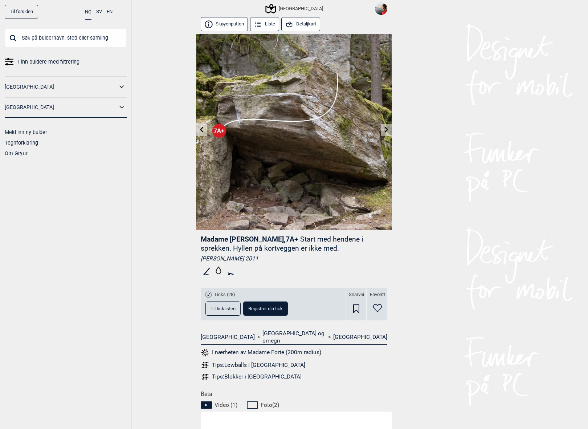
click at [310, 25] on button "Detaljkart" at bounding box center [300, 24] width 39 height 14
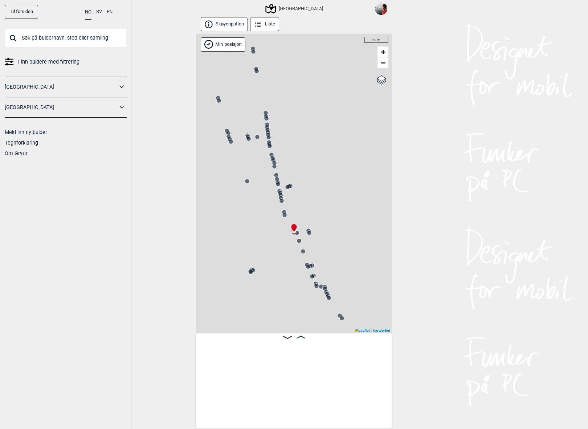
scroll to position [0, 9265]
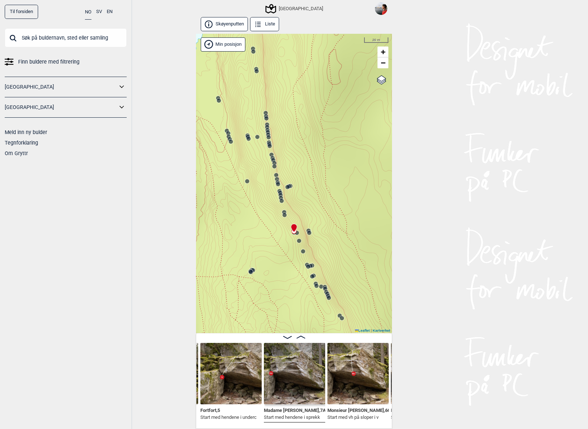
drag, startPoint x: 309, startPoint y: 107, endPoint x: 319, endPoint y: 159, distance: 53.2
click at [319, 159] on div "Speidersteinen Barnehageveggen Cowboyveggen Bølerveggen Sentrale Østmarka" at bounding box center [294, 183] width 196 height 299
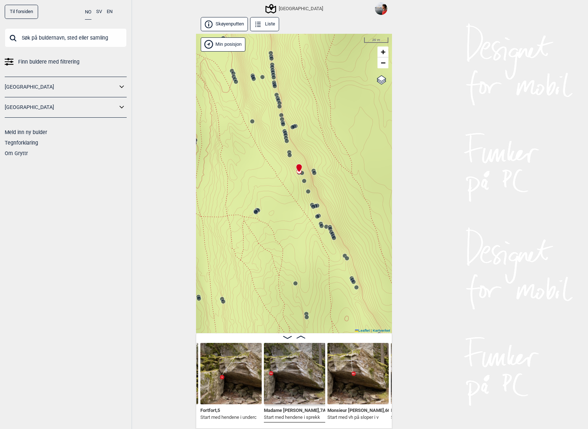
drag, startPoint x: 325, startPoint y: 210, endPoint x: 317, endPoint y: 90, distance: 119.7
click at [317, 90] on div "Speidersteinen Barnehageveggen Cowboyveggen Bølerveggen Sentrale Østmarka" at bounding box center [294, 183] width 196 height 299
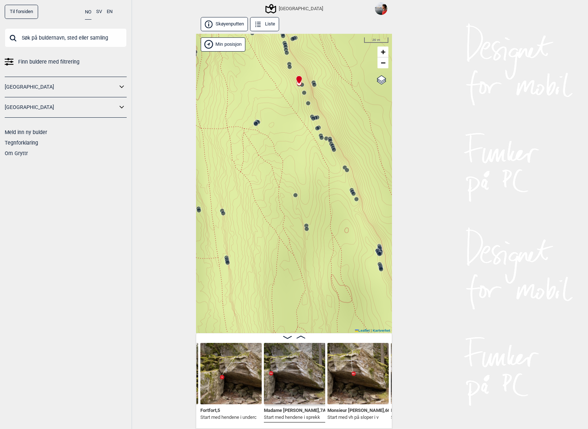
drag, startPoint x: 318, startPoint y: 281, endPoint x: 318, endPoint y: 191, distance: 90.0
click at [318, 191] on div "Speidersteinen Barnehageveggen Cowboyveggen Bølerveggen Sentrale Østmarka" at bounding box center [294, 183] width 196 height 299
click at [386, 67] on link "−" at bounding box center [383, 62] width 11 height 11
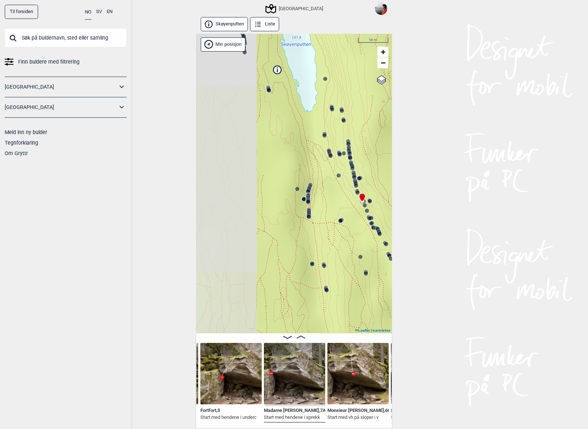
drag, startPoint x: 263, startPoint y: 232, endPoint x: 335, endPoint y: 315, distance: 109.6
click at [335, 315] on div "Speidersteinen Barnehageveggen Cowboyveggen Bølerveggen Sentrale Østmarka" at bounding box center [294, 183] width 196 height 299
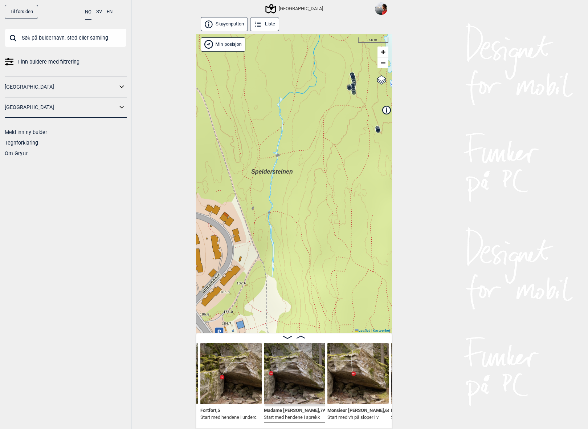
drag, startPoint x: 268, startPoint y: 272, endPoint x: 371, endPoint y: 274, distance: 103.1
click at [371, 274] on div "Speidersteinen Barnehageveggen Cowboyveggen Bølerveggen Sentrale Østmarka" at bounding box center [294, 183] width 196 height 299
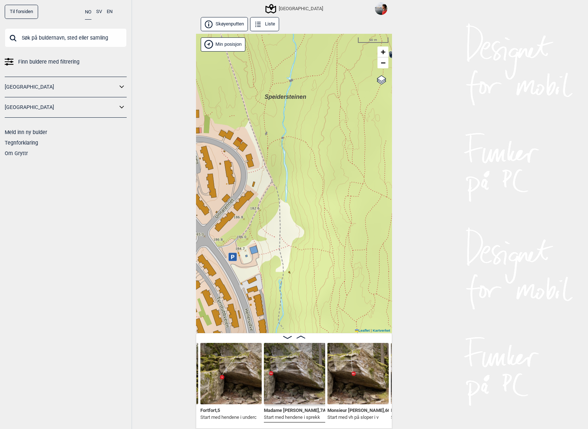
drag, startPoint x: 300, startPoint y: 289, endPoint x: 314, endPoint y: 215, distance: 75.4
click at [314, 215] on div "Speidersteinen Barnehageveggen Cowboyveggen Bølerveggen Sentrale Østmarka" at bounding box center [294, 183] width 196 height 299
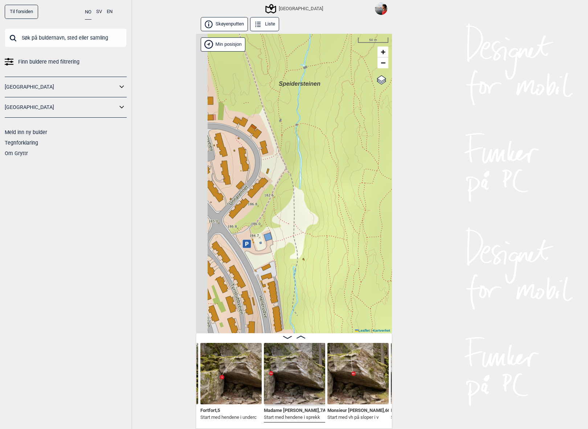
drag, startPoint x: 231, startPoint y: 293, endPoint x: 272, endPoint y: 260, distance: 52.4
click at [272, 260] on div "Speidersteinen Barnehageveggen Cowboyveggen Bølerveggen Sentrale Østmarka" at bounding box center [294, 183] width 196 height 299
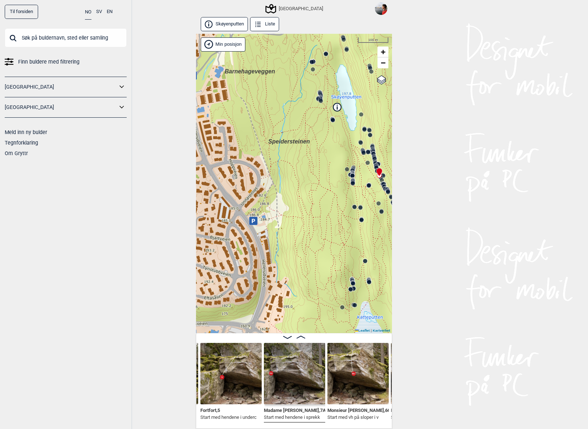
drag, startPoint x: 320, startPoint y: 269, endPoint x: 300, endPoint y: 249, distance: 28.8
click at [300, 249] on div "Speidersteinen Barnehageveggen Cowboyveggen Bølerveggen Sentrale Østmarka" at bounding box center [294, 183] width 196 height 299
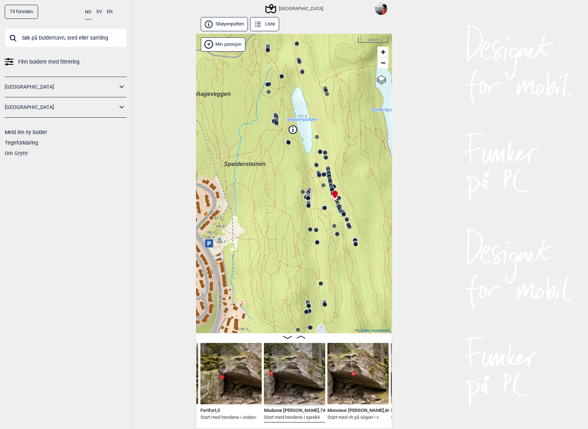
drag, startPoint x: 322, startPoint y: 219, endPoint x: 278, endPoint y: 242, distance: 49.7
click at [278, 242] on div "Speidersteinen Barnehageveggen Cowboyveggen Bølerveggen Sentrale Østmarka" at bounding box center [294, 183] width 196 height 299
click at [294, 374] on img at bounding box center [294, 373] width 61 height 61
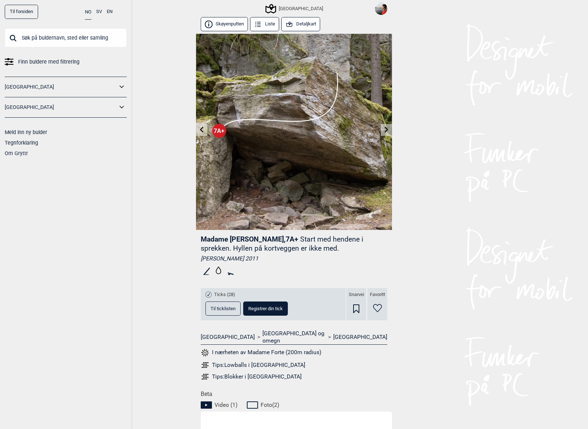
click at [200, 130] on icon at bounding box center [202, 130] width 6 height 6
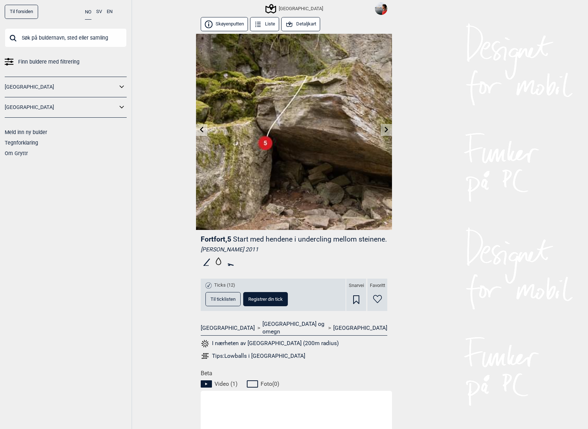
click at [200, 130] on icon at bounding box center [202, 130] width 6 height 6
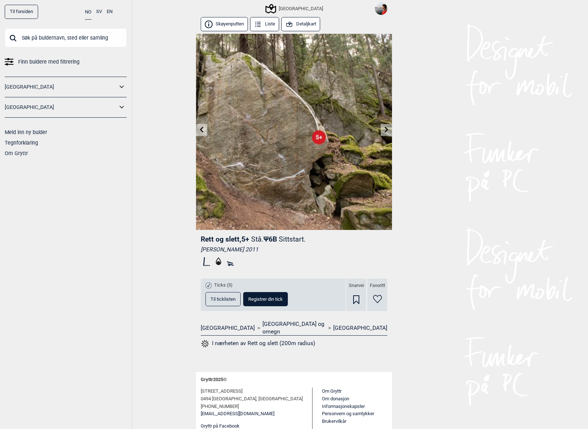
click at [200, 130] on icon at bounding box center [202, 130] width 6 height 6
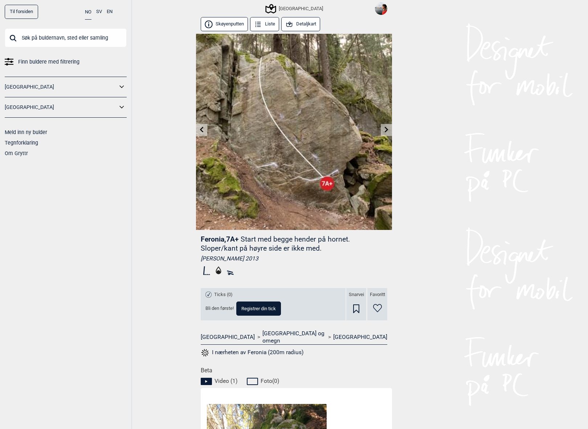
click at [200, 130] on icon at bounding box center [202, 130] width 6 height 6
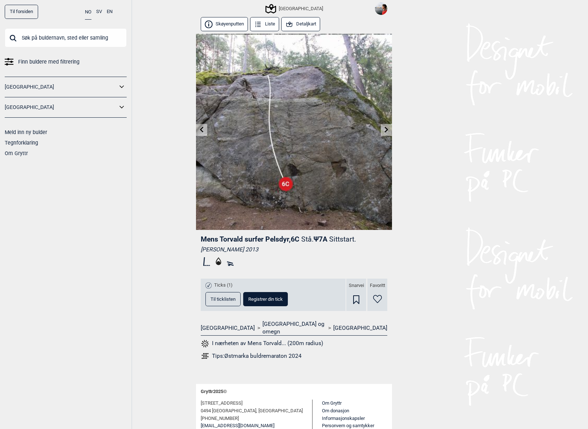
click at [385, 130] on icon at bounding box center [387, 130] width 6 height 6
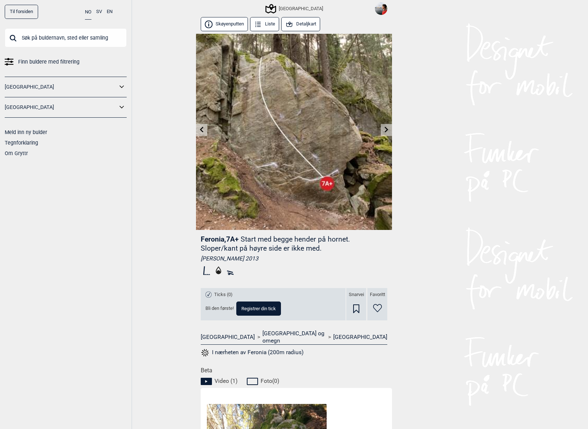
click at [202, 124] on link at bounding box center [201, 130] width 11 height 12
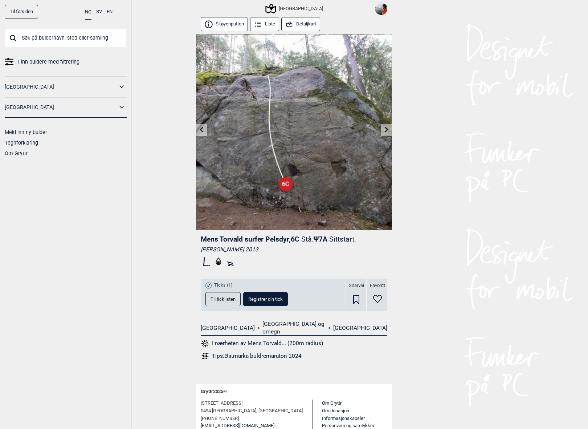
click at [202, 126] on link at bounding box center [201, 130] width 11 height 12
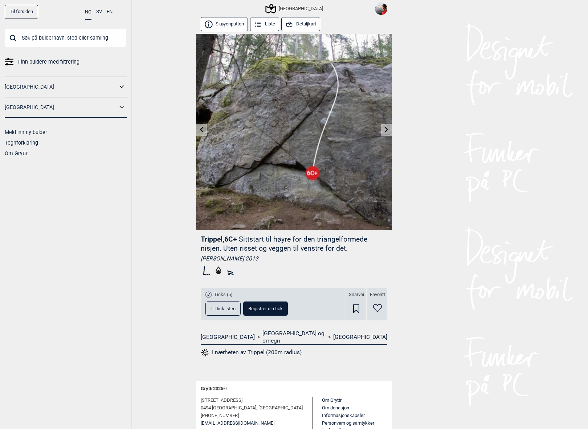
click at [202, 126] on link at bounding box center [201, 130] width 11 height 12
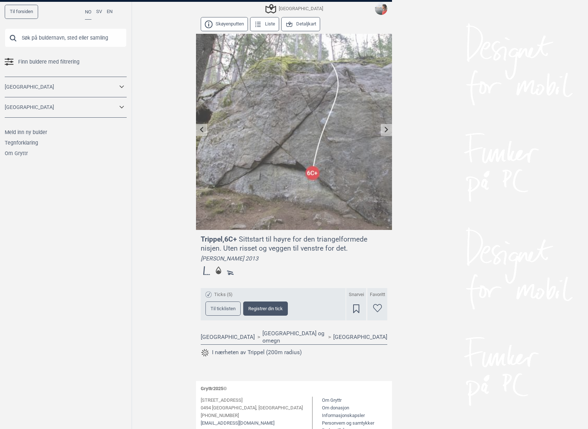
click at [432, 213] on div at bounding box center [294, 214] width 588 height 429
click at [366, 167] on div at bounding box center [294, 214] width 588 height 429
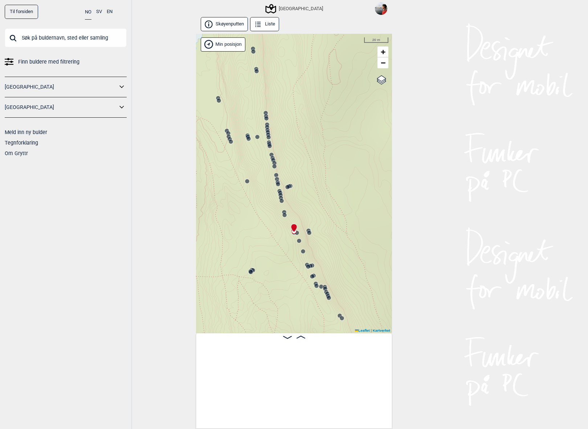
scroll to position [0, 9265]
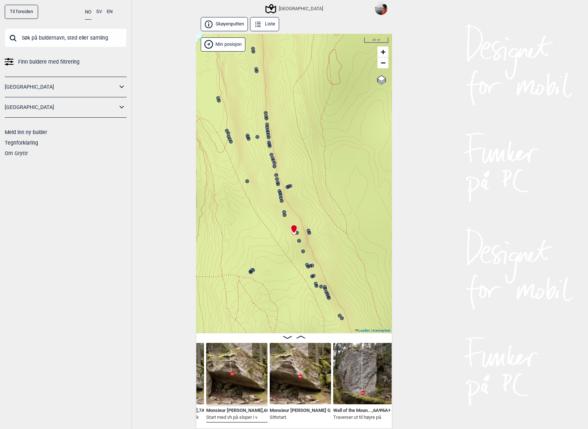
scroll to position [0, 9396]
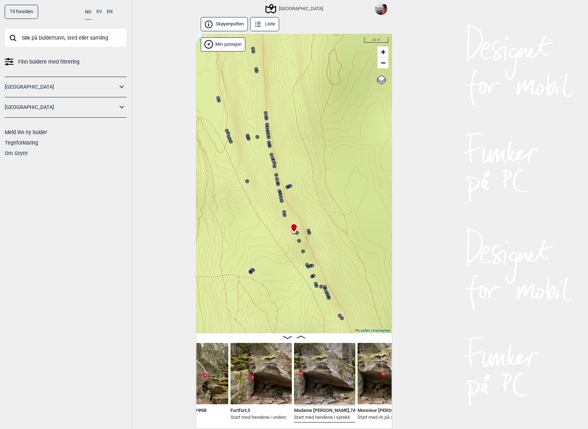
scroll to position [0, 9234]
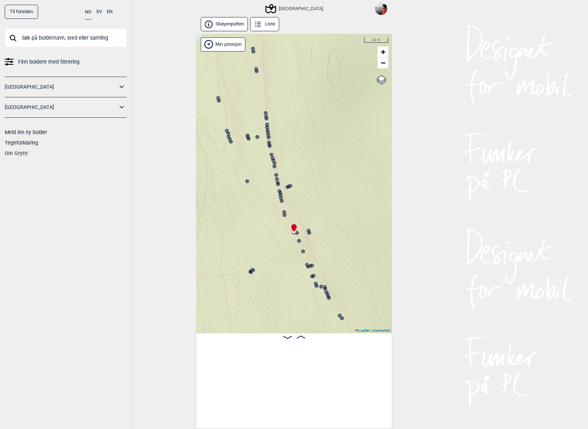
scroll to position [0, 9265]
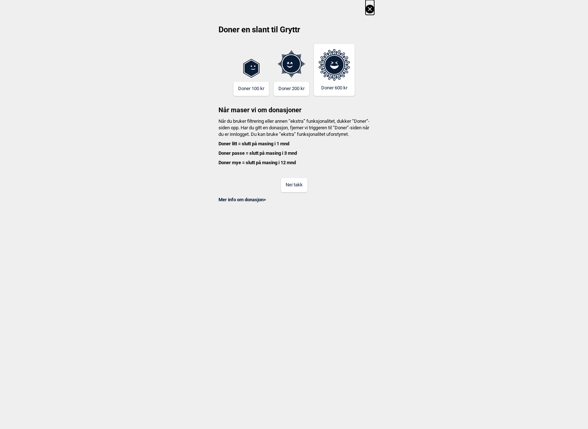
scroll to position [30, 0]
click at [290, 191] on button "Nei takk" at bounding box center [294, 185] width 27 height 14
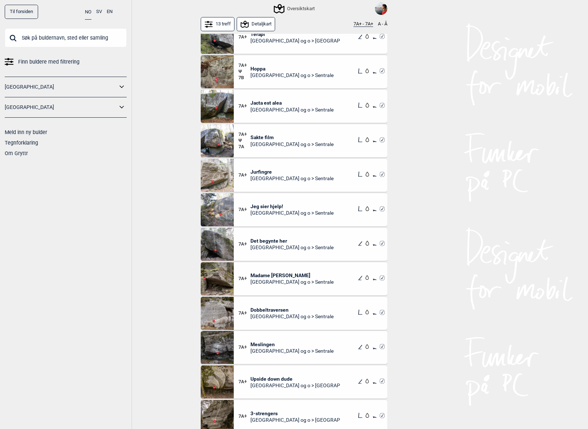
scroll to position [47, 0]
click at [269, 310] on span "Dobbeltraversen" at bounding box center [292, 309] width 83 height 7
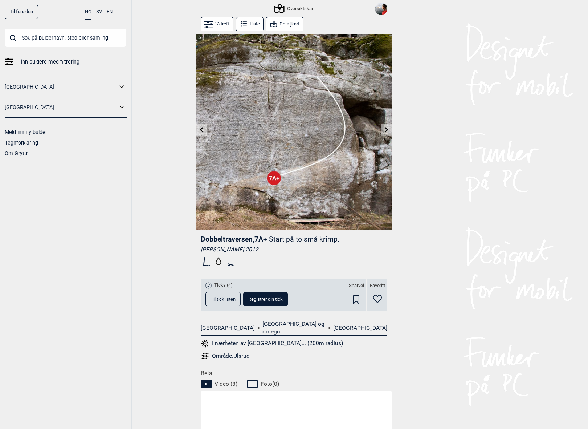
click at [384, 129] on icon at bounding box center [387, 130] width 6 height 6
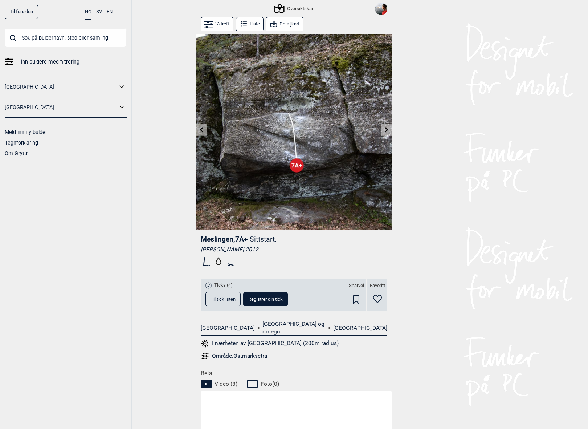
click at [202, 130] on icon at bounding box center [202, 130] width 6 height 6
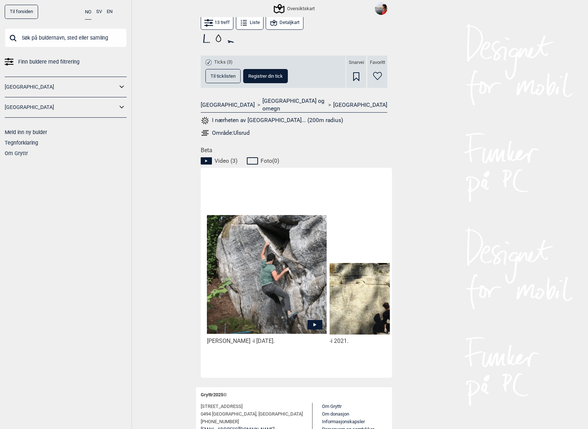
scroll to position [229, 0]
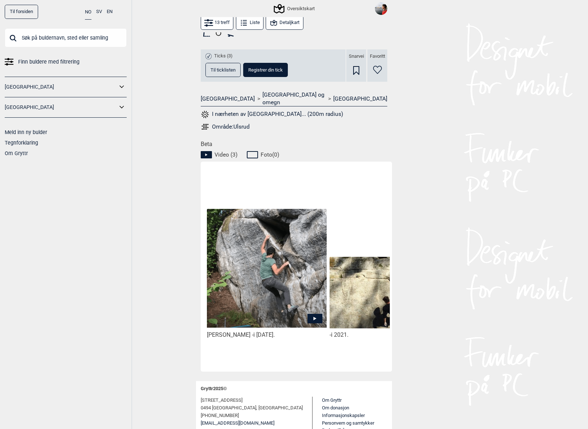
click at [315, 314] on icon at bounding box center [315, 318] width 15 height 9
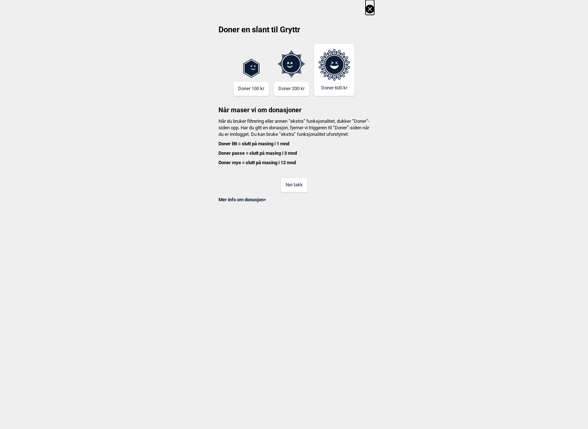
click at [301, 192] on button "Nei takk" at bounding box center [294, 185] width 27 height 14
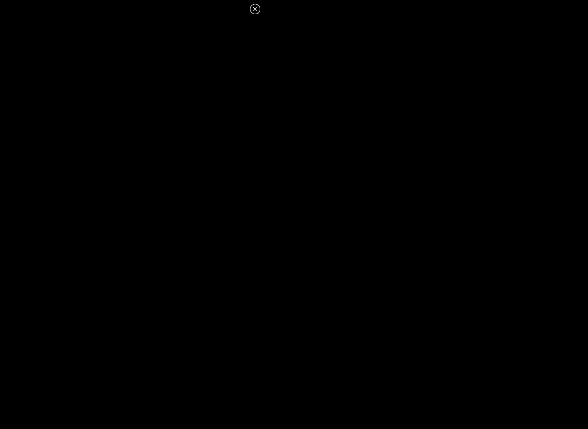
click at [256, 9] on icon at bounding box center [255, 9] width 4 height 4
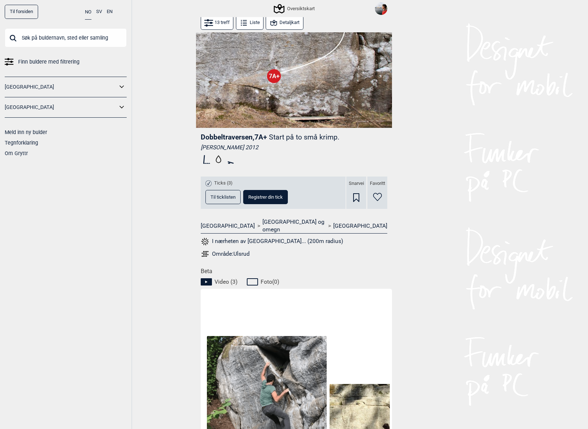
scroll to position [0, 0]
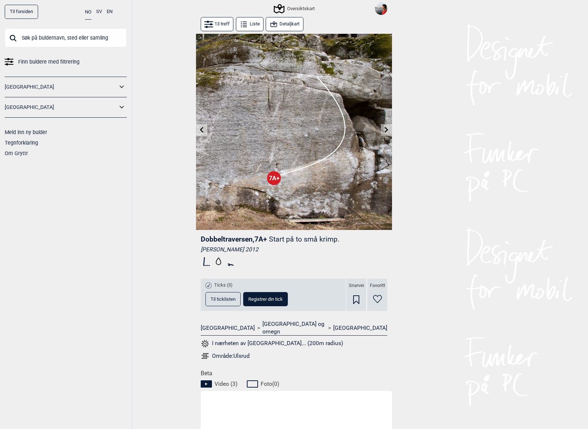
drag, startPoint x: 202, startPoint y: 240, endPoint x: 253, endPoint y: 241, distance: 51.2
click at [253, 241] on span "Dobbeltraversen , 7A+" at bounding box center [234, 239] width 66 height 8
copy span "Dobbeltraversen"
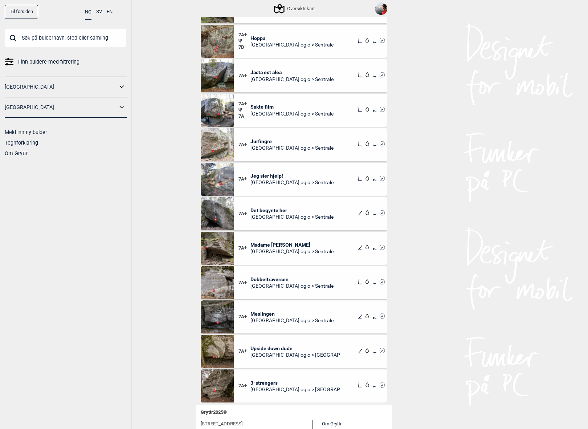
scroll to position [79, 0]
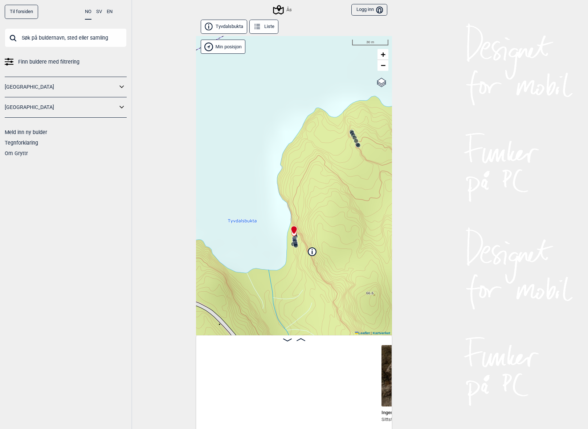
scroll to position [0, 245]
